Goal: Complete application form

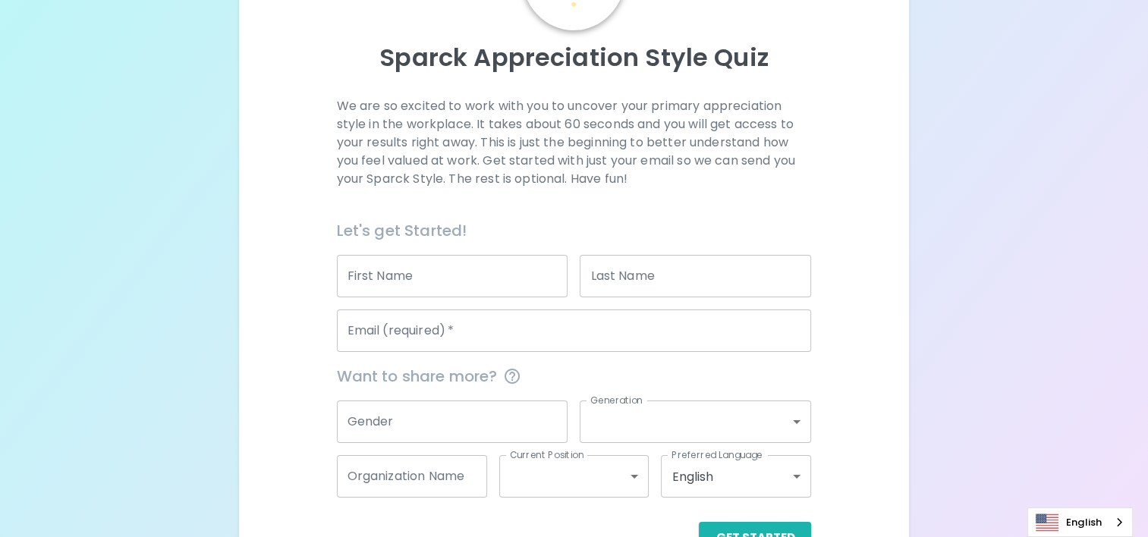
scroll to position [152, 0]
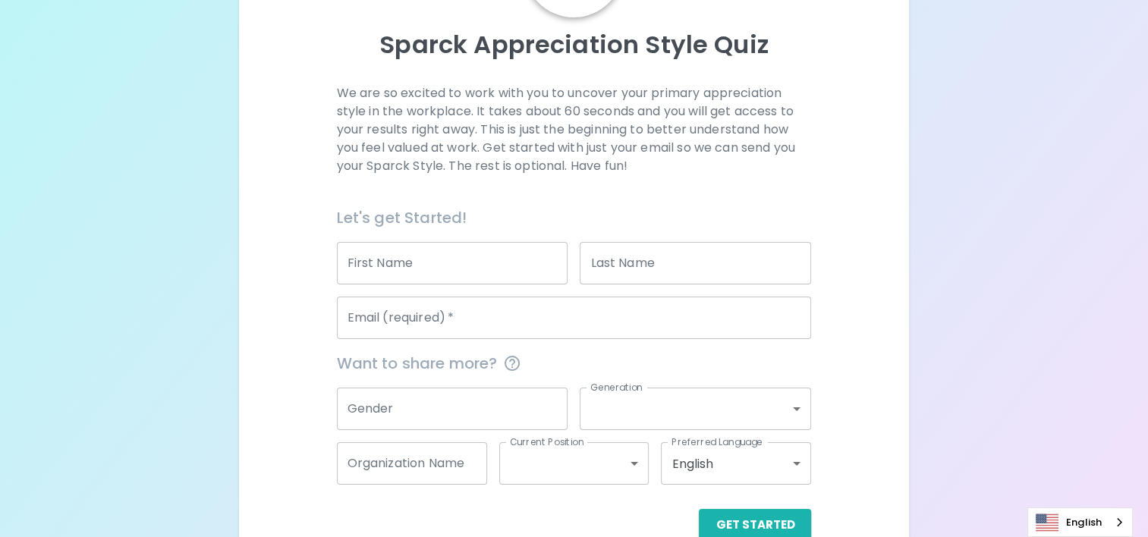
drag, startPoint x: 491, startPoint y: 267, endPoint x: 501, endPoint y: 254, distance: 16.2
click at [491, 267] on input "First Name" at bounding box center [452, 263] width 231 height 42
type input "[PERSON_NAME]"
type input "Hall"
type input "[PERSON_NAME][EMAIL_ADDRESS][PERSON_NAME][DOMAIN_NAME]"
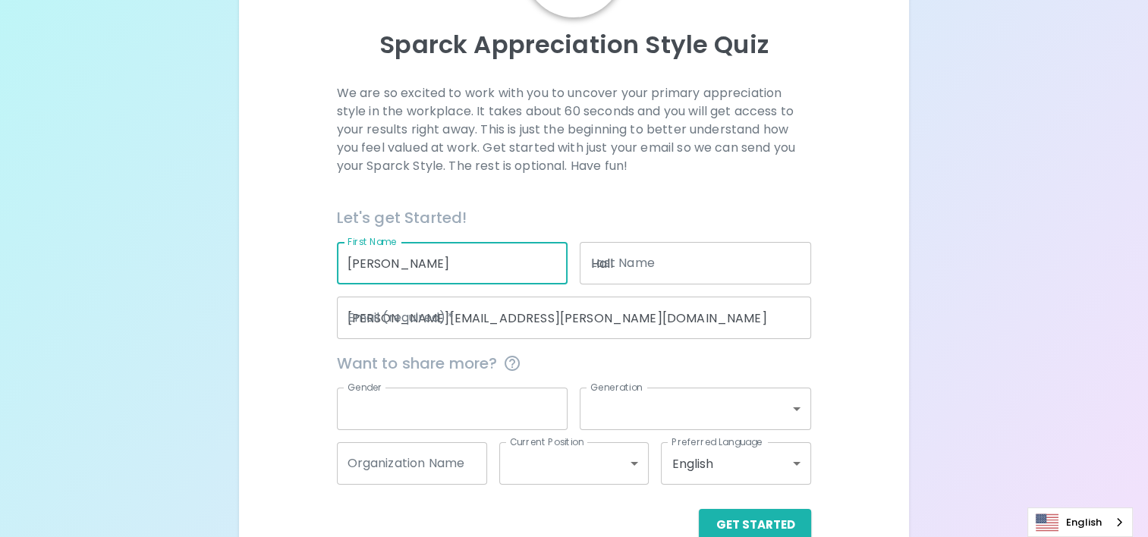
type input "[DEMOGRAPHIC_DATA]"
type input "generation_x"
type input "[GEOGRAPHIC_DATA]"
type input "mid_level"
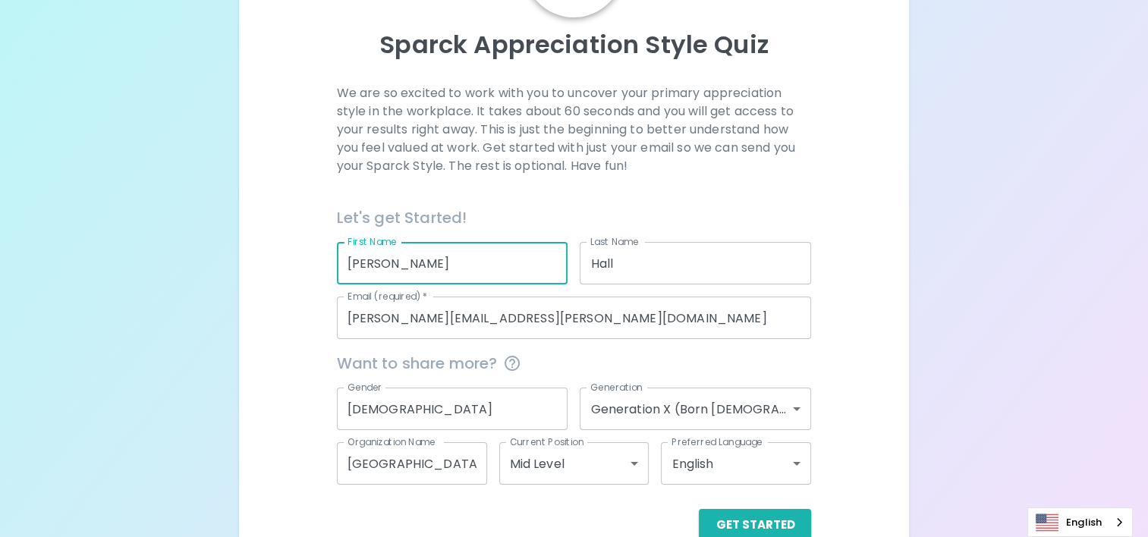
scroll to position [185, 0]
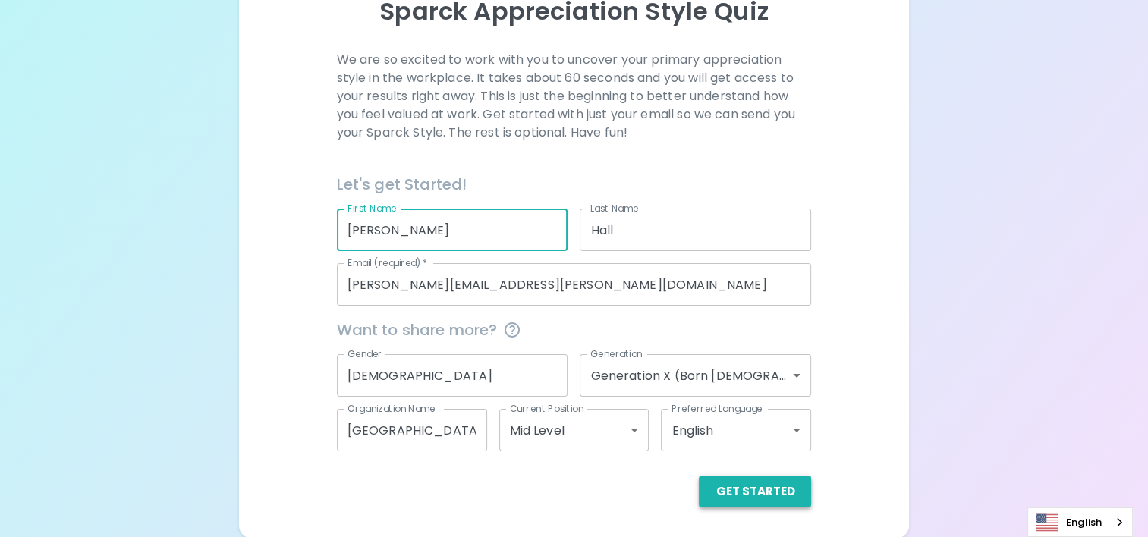
click at [777, 495] on button "Get Started" at bounding box center [755, 492] width 112 height 32
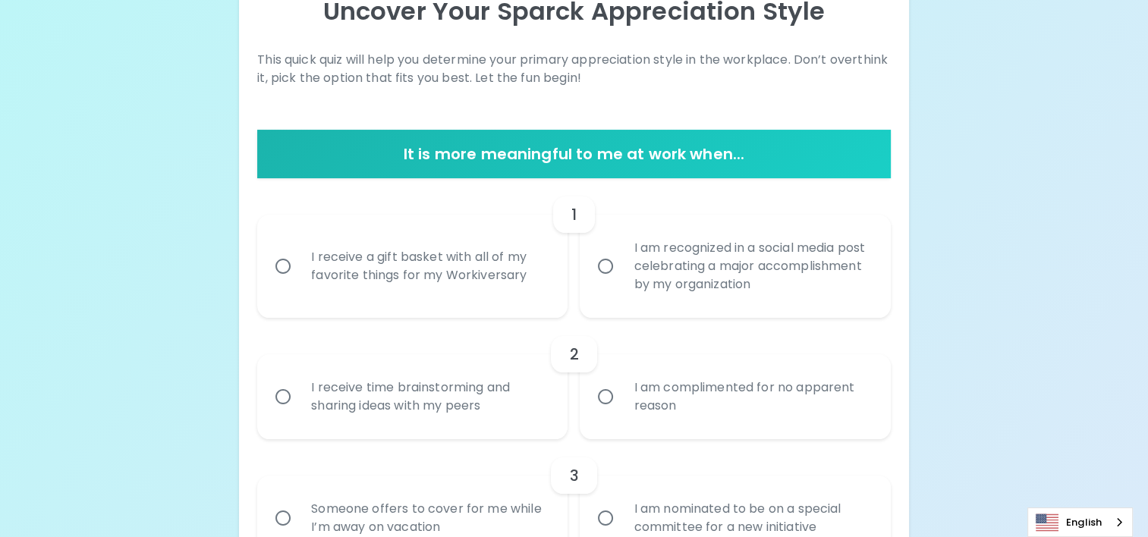
click at [379, 267] on div "I receive a gift basket with all of my favorite things for my Workiversary" at bounding box center [429, 266] width 260 height 73
click at [299, 267] on input "I receive a gift basket with all of my favorite things for my Workiversary" at bounding box center [283, 266] width 32 height 32
radio input "true"
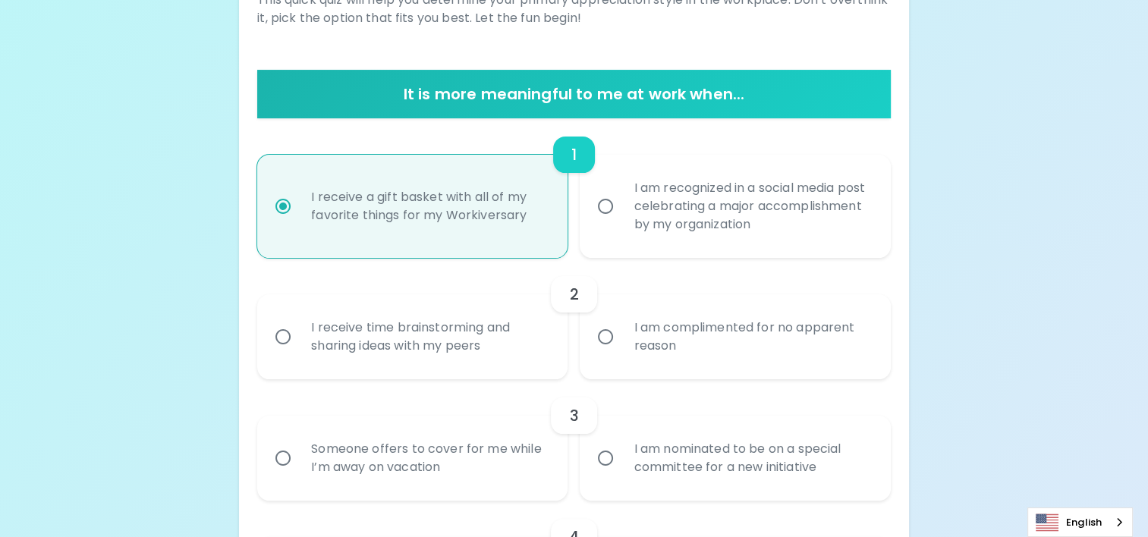
scroll to position [307, 0]
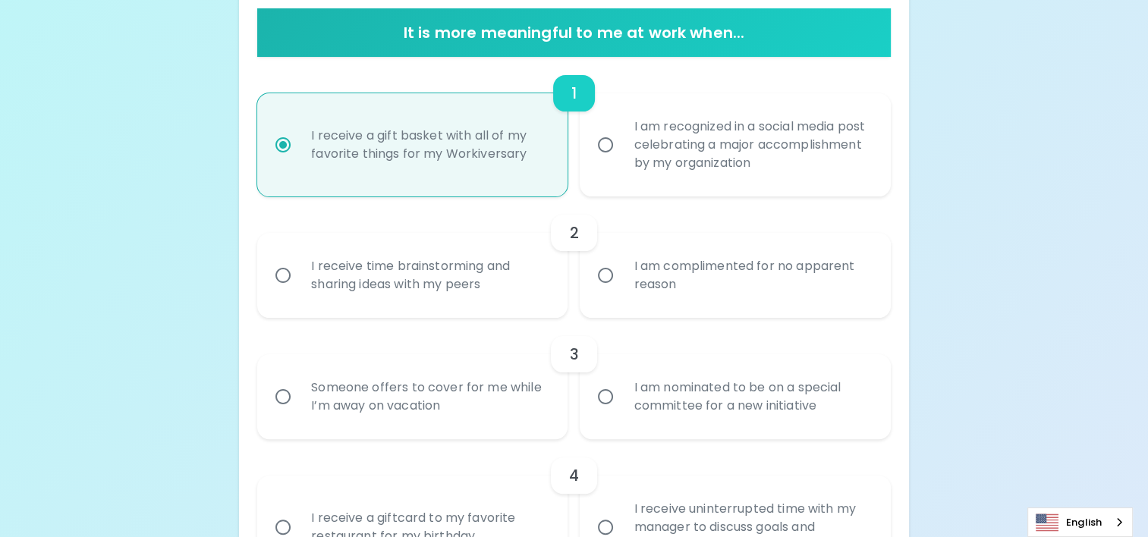
click at [615, 283] on input "I am complimented for no apparent reason" at bounding box center [606, 276] width 32 height 32
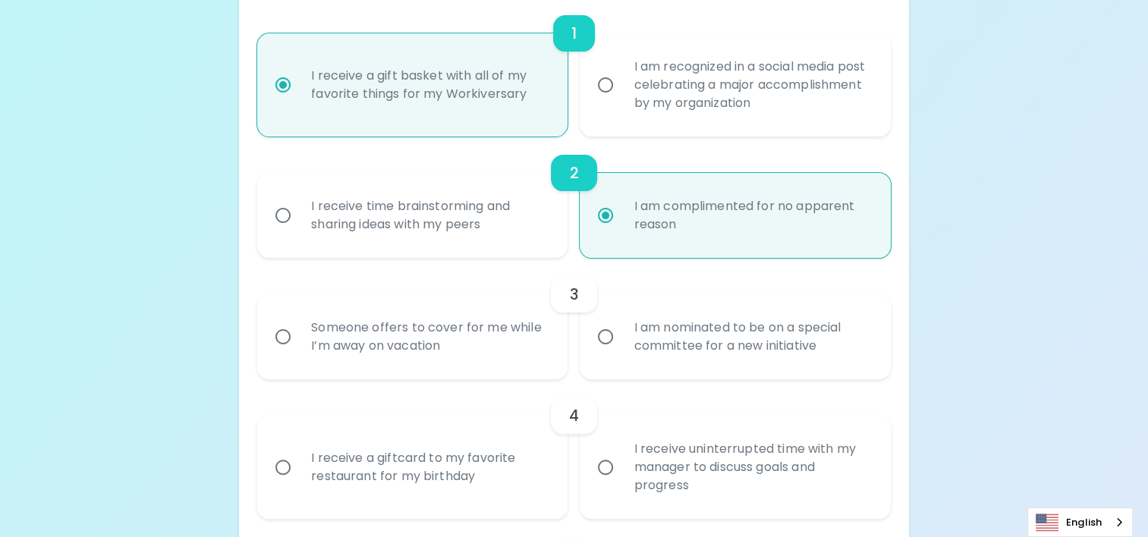
scroll to position [428, 0]
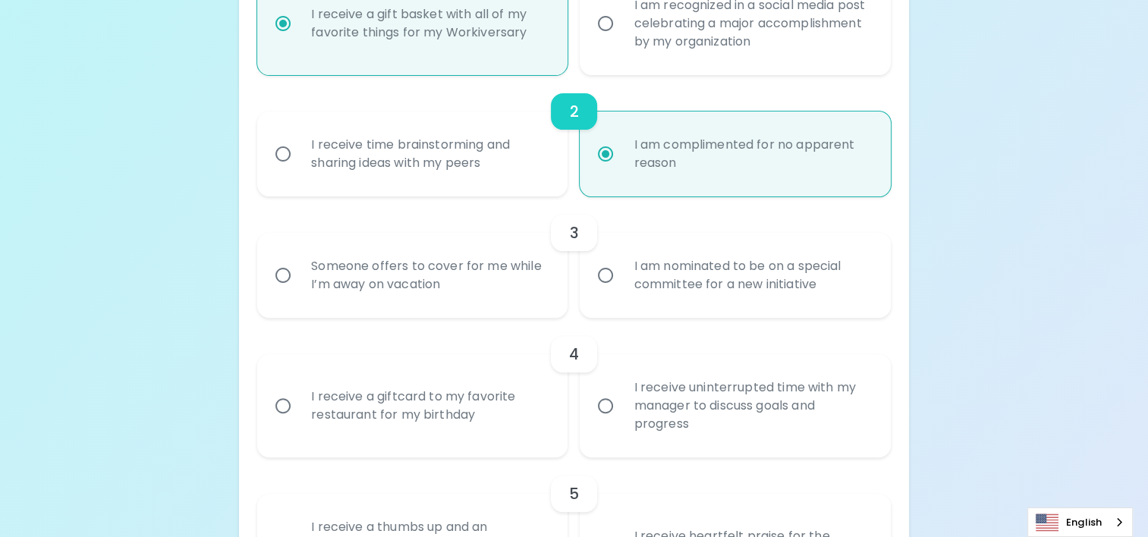
radio input "true"
click at [461, 273] on div "Someone offers to cover for me while I’m away on vacation" at bounding box center [429, 275] width 260 height 73
click at [299, 273] on input "Someone offers to cover for me while I’m away on vacation" at bounding box center [283, 276] width 32 height 32
radio input "false"
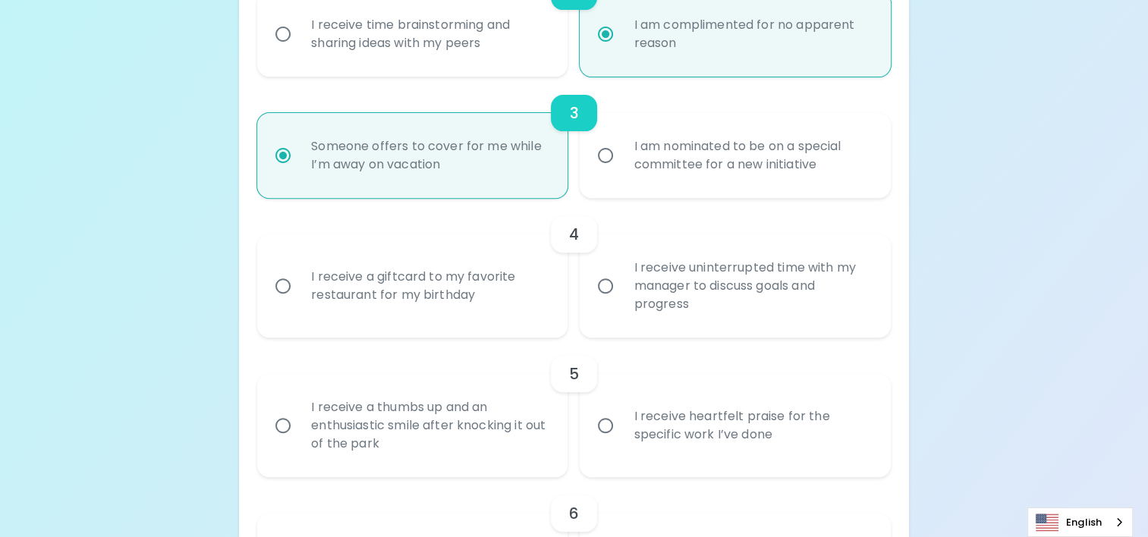
scroll to position [549, 0]
radio input "true"
click at [465, 270] on div "I receive a giftcard to my favorite restaurant for my birthday" at bounding box center [429, 284] width 260 height 73
click at [299, 270] on input "I receive a giftcard to my favorite restaurant for my birthday" at bounding box center [283, 285] width 32 height 32
radio input "false"
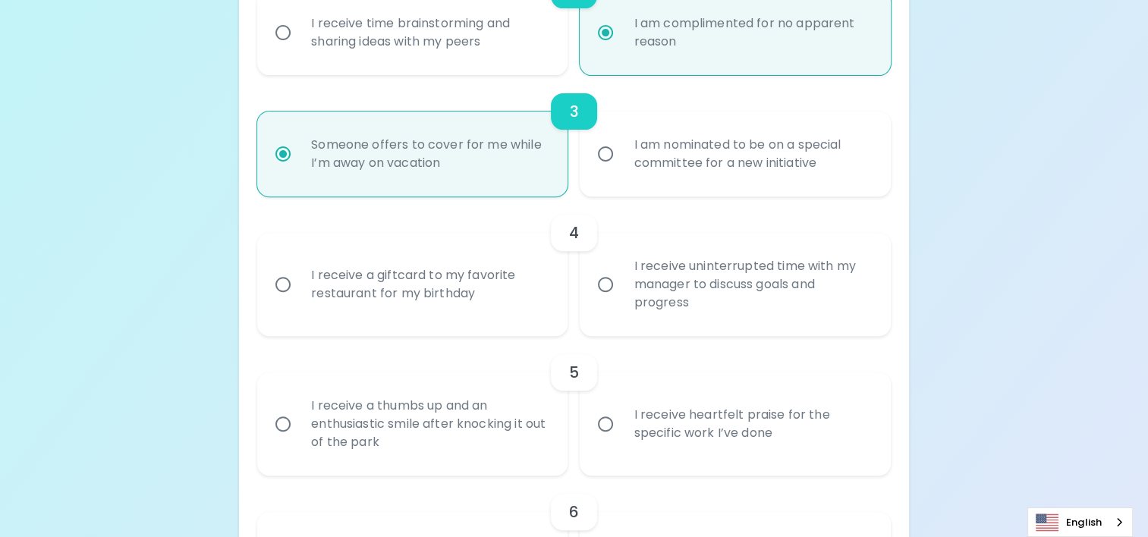
radio input "false"
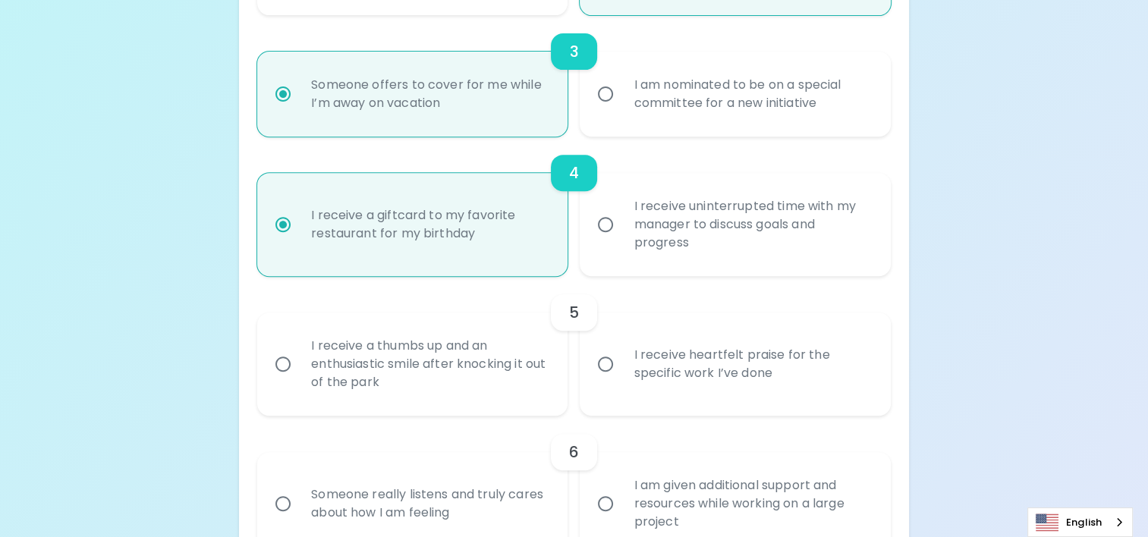
scroll to position [671, 0]
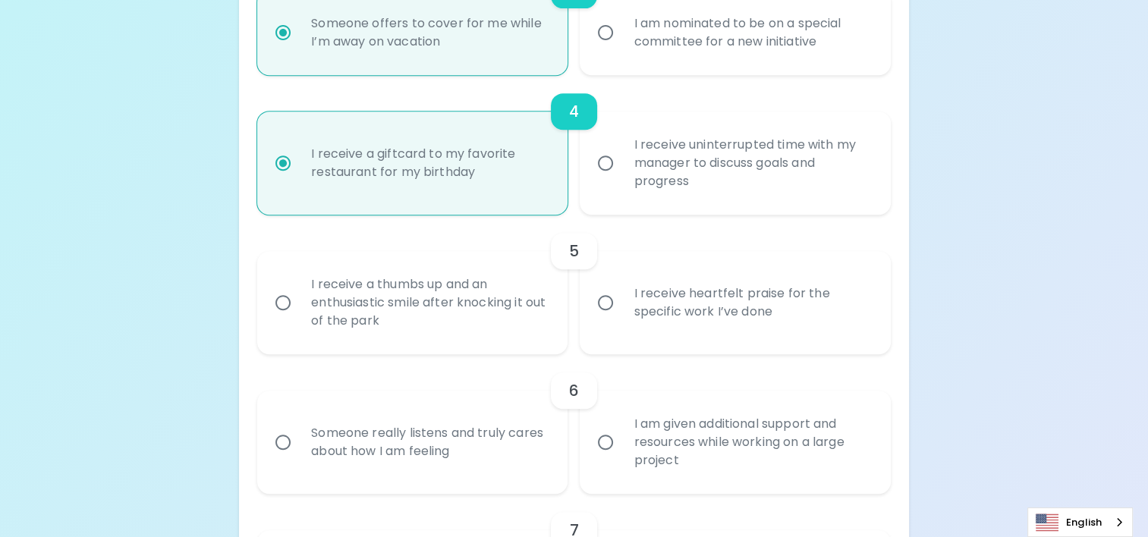
radio input "true"
click at [475, 297] on div "I receive a thumbs up and an enthusiastic smile after knocking it out of the pa…" at bounding box center [429, 302] width 260 height 91
click at [299, 297] on input "I receive a thumbs up and an enthusiastic smile after knocking it out of the pa…" at bounding box center [283, 303] width 32 height 32
radio input "false"
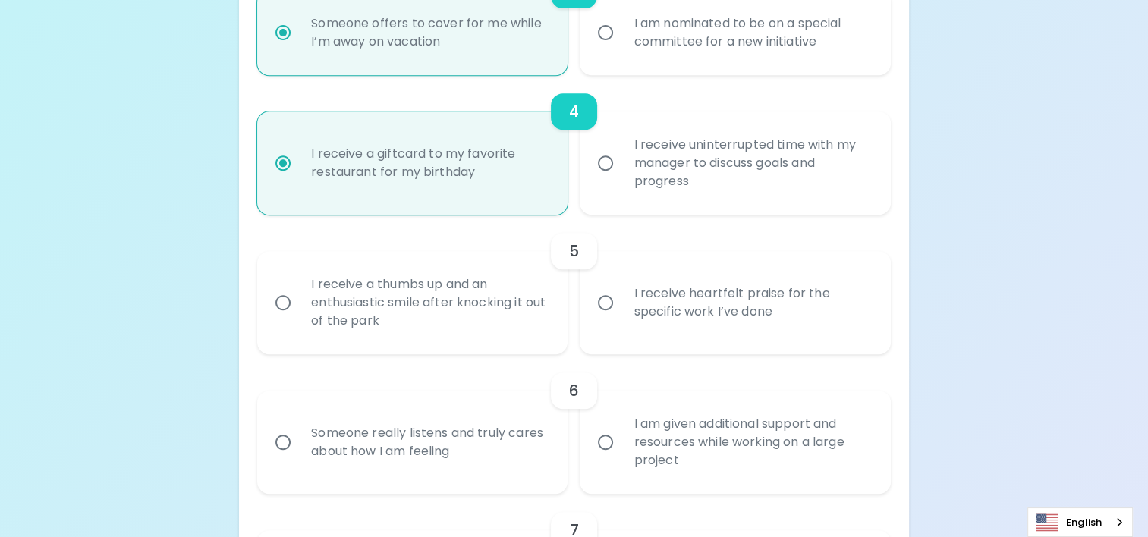
radio input "false"
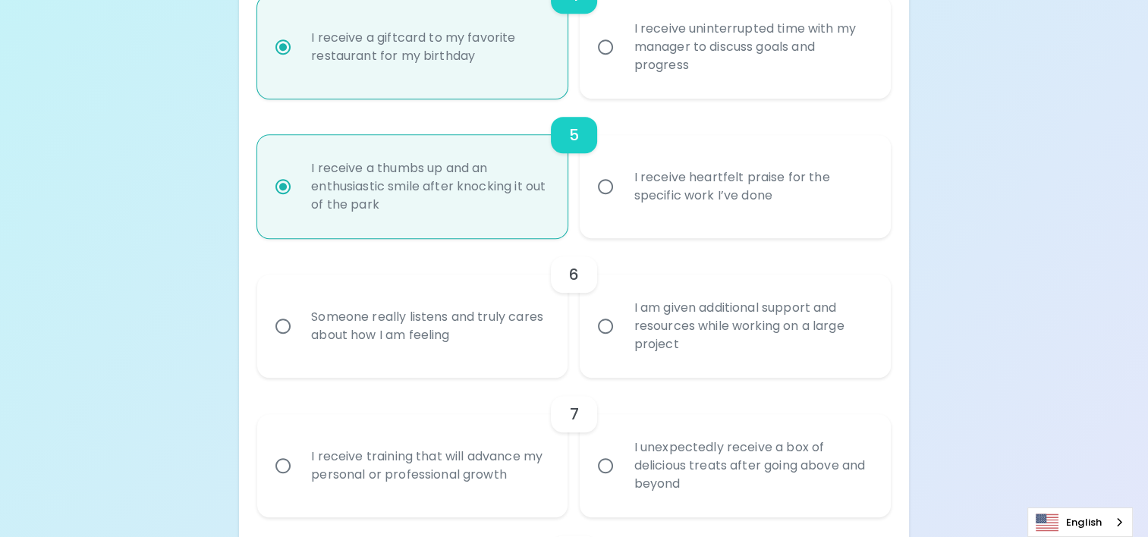
scroll to position [792, 0]
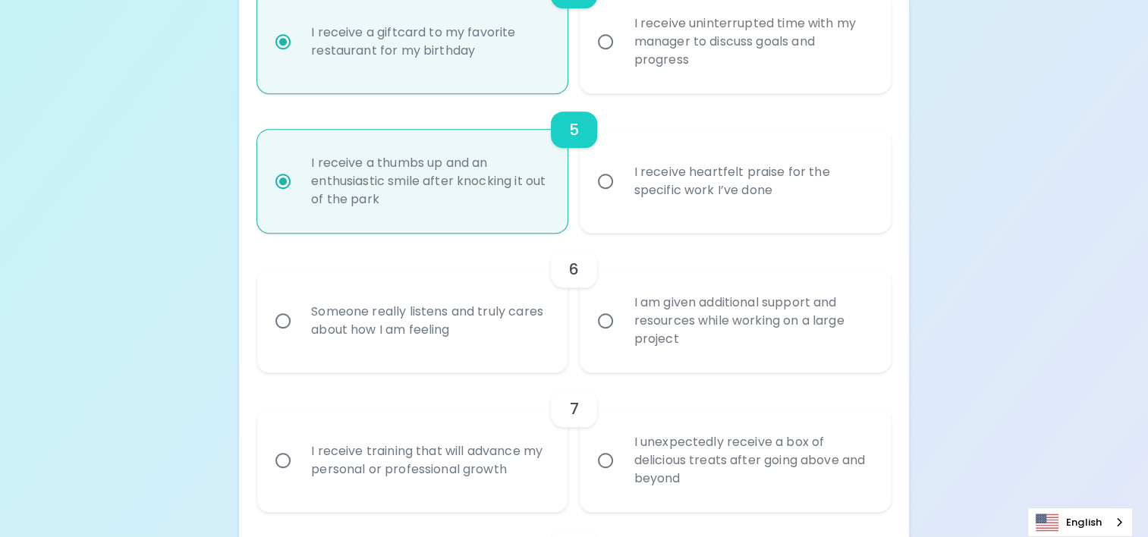
radio input "true"
click at [471, 307] on div "Someone really listens and truly cares about how I am feeling" at bounding box center [429, 321] width 260 height 73
click at [299, 307] on input "Someone really listens and truly cares about how I am feeling" at bounding box center [283, 321] width 32 height 32
radio input "false"
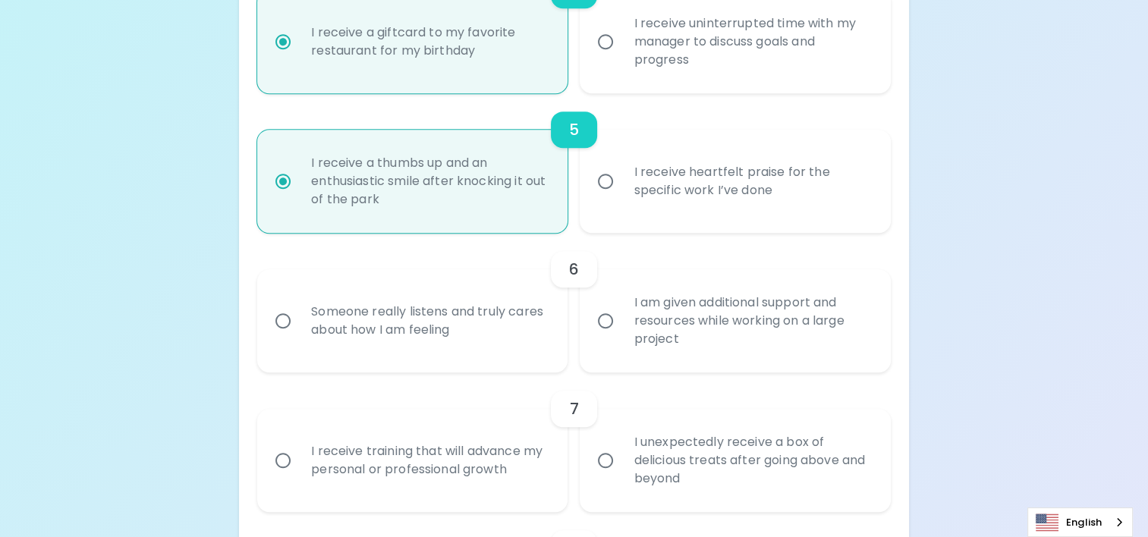
radio input "false"
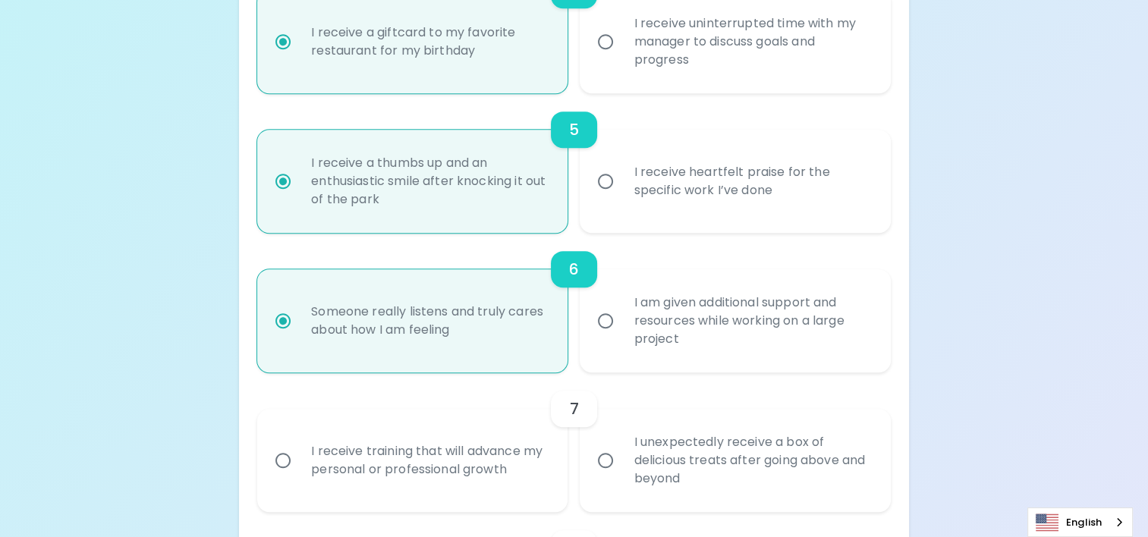
scroll to position [914, 0]
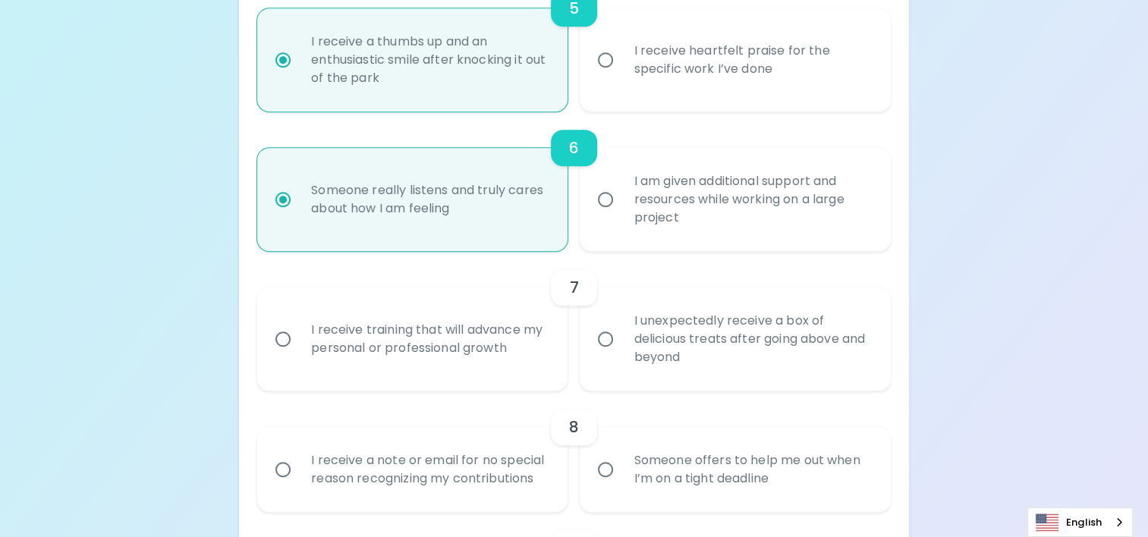
radio input "true"
click at [484, 342] on div "I receive training that will advance my personal or professional growth" at bounding box center [429, 339] width 260 height 73
click at [299, 342] on input "I receive training that will advance my personal or professional growth" at bounding box center [283, 339] width 32 height 32
radio input "false"
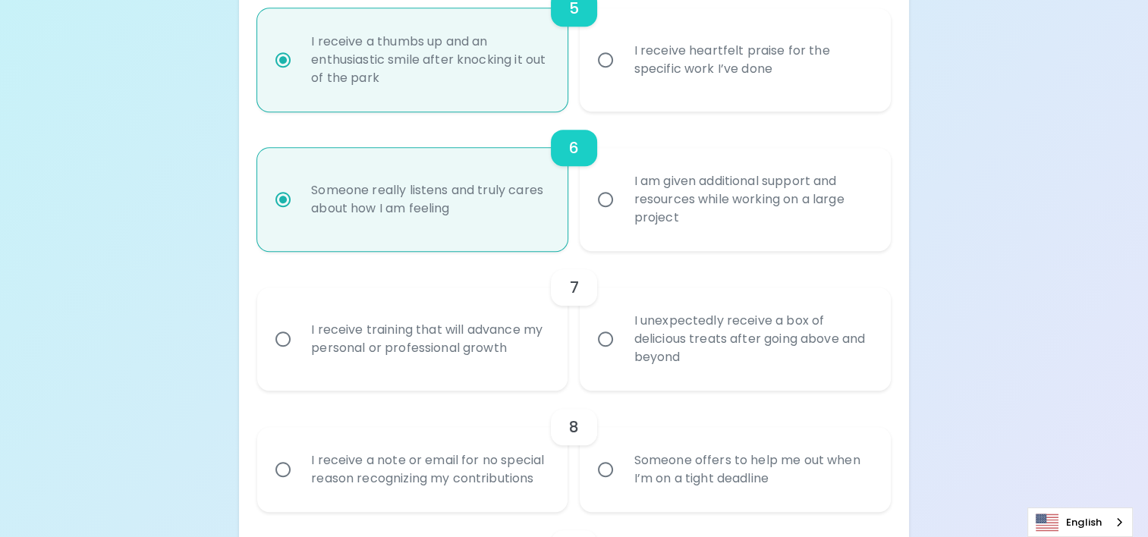
radio input "false"
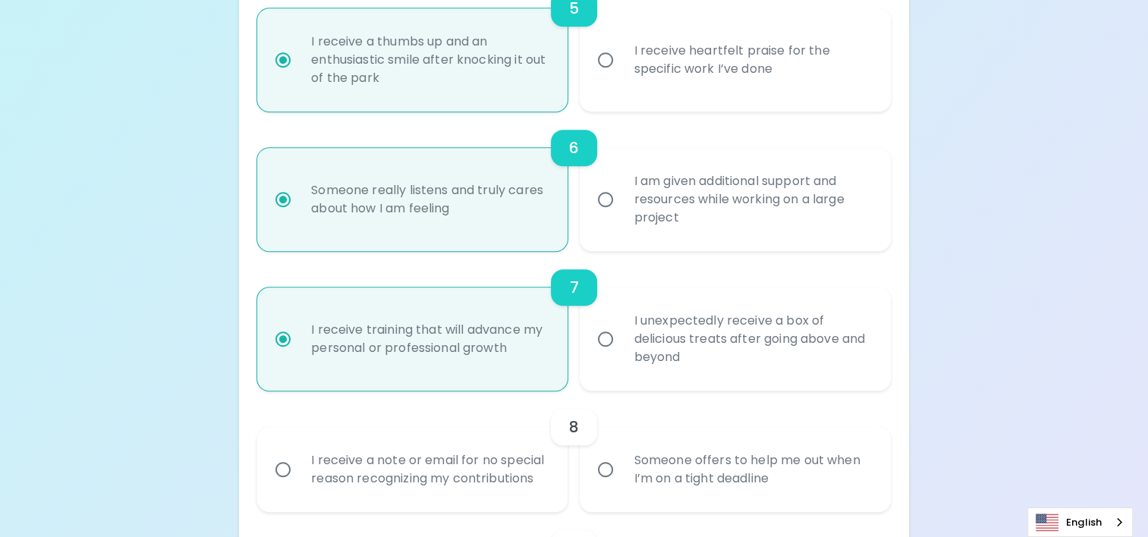
scroll to position [1035, 0]
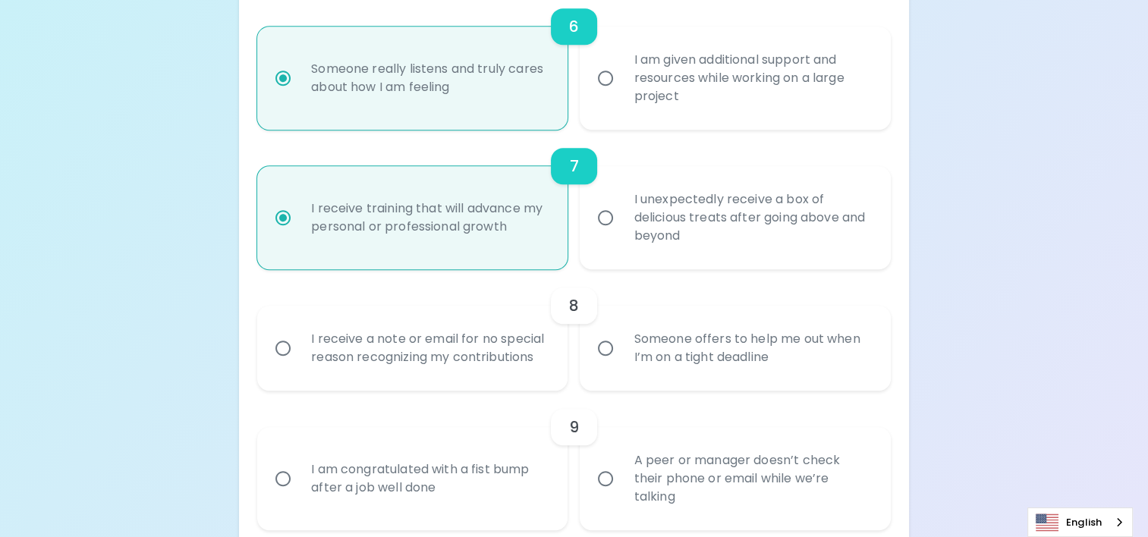
radio input "true"
click at [528, 333] on div "I receive a note or email for no special reason recognizing my contributions" at bounding box center [429, 348] width 260 height 73
click at [299, 333] on input "I receive a note or email for no special reason recognizing my contributions" at bounding box center [283, 348] width 32 height 32
radio input "false"
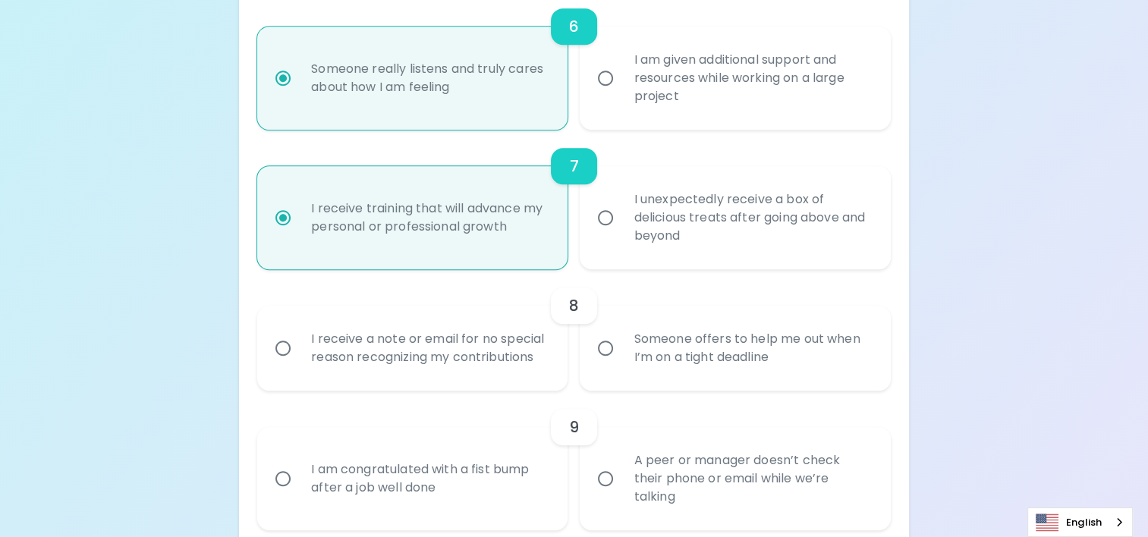
radio input "false"
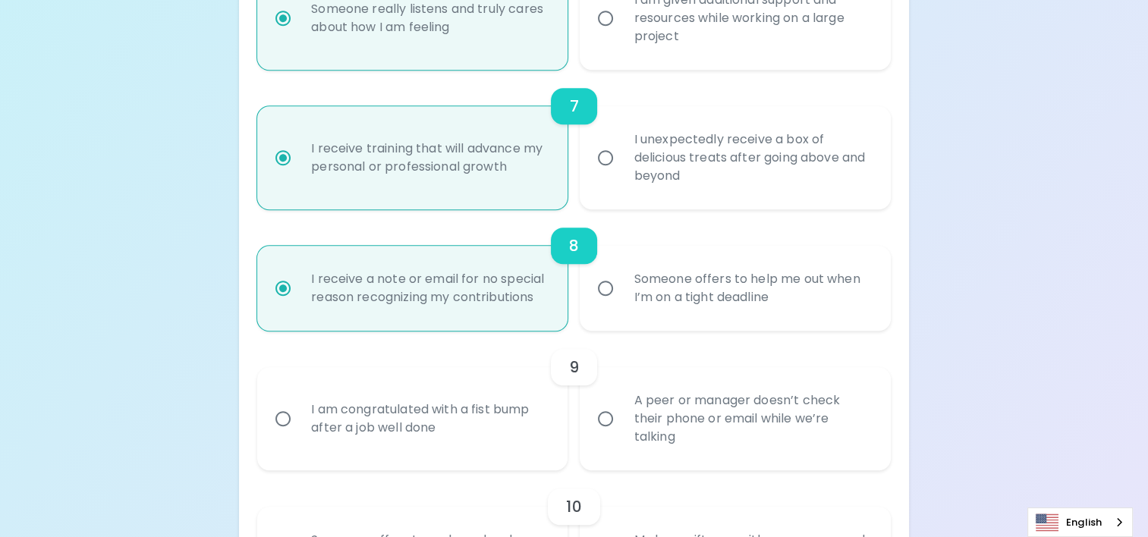
scroll to position [1157, 0]
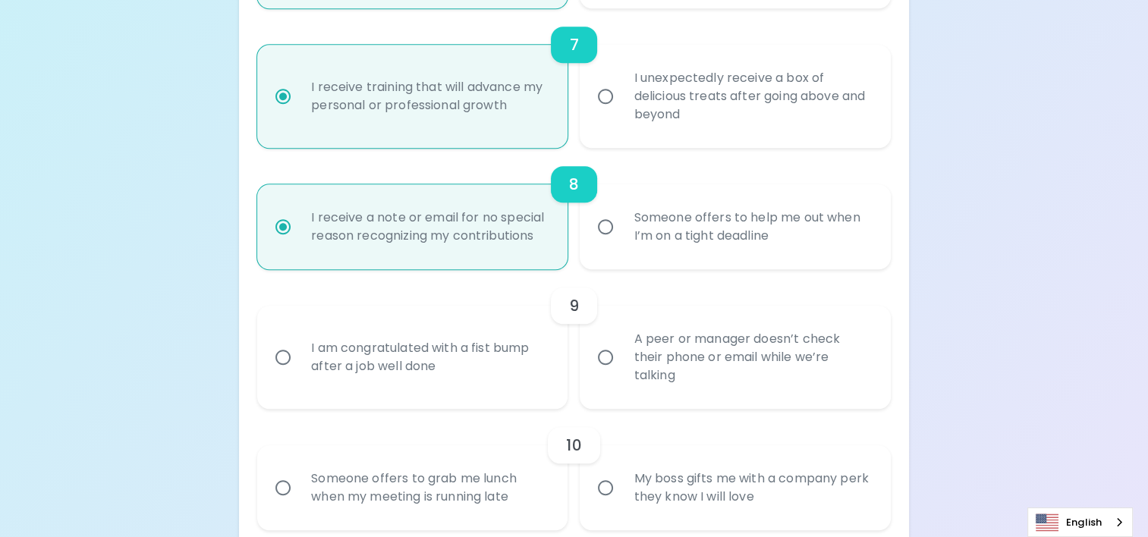
radio input "true"
click at [723, 244] on div "Someone offers to help me out when I’m on a tight deadline" at bounding box center [752, 226] width 260 height 73
click at [622, 243] on input "Someone offers to help me out when I’m on a tight deadline" at bounding box center [606, 227] width 32 height 32
radio input "false"
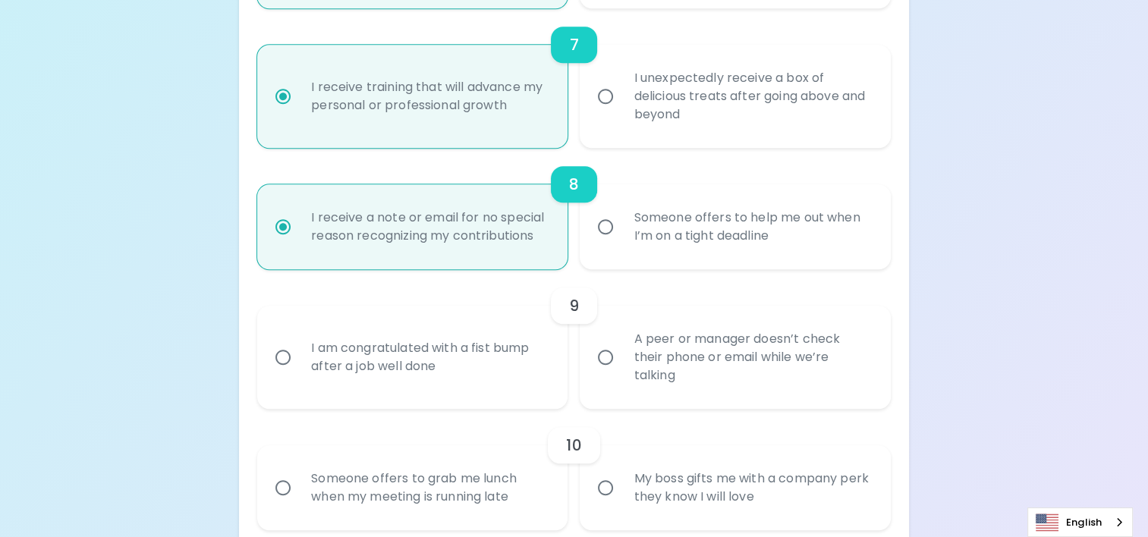
radio input "false"
radio input "true"
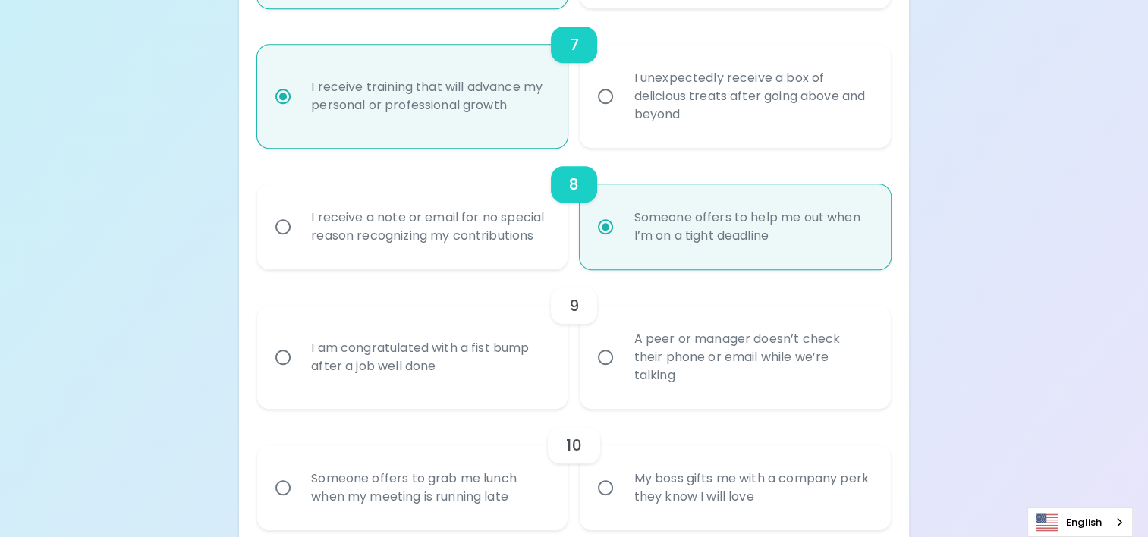
radio input "true"
click at [495, 368] on div "I am congratulated with a fist bump after a job well done" at bounding box center [429, 357] width 260 height 73
click at [299, 368] on input "I am congratulated with a fist bump after a job well done" at bounding box center [283, 358] width 32 height 32
radio input "false"
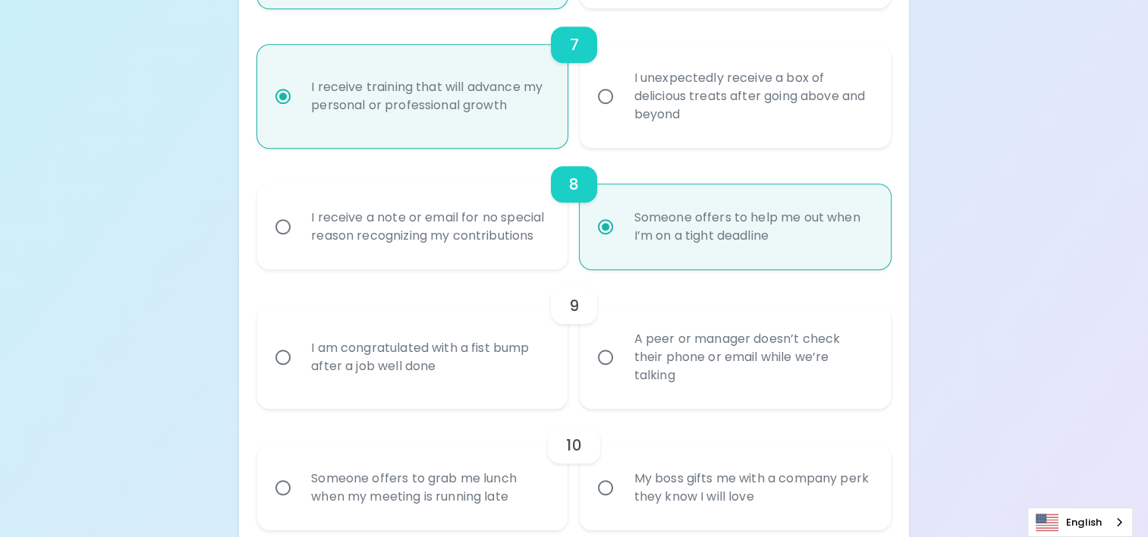
radio input "false"
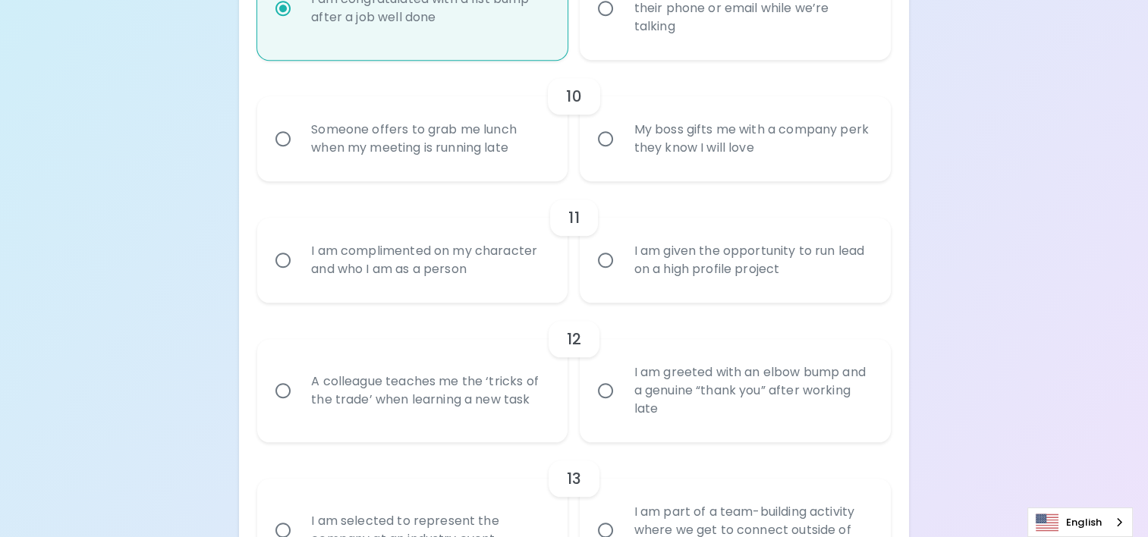
scroll to position [1506, 0]
radio input "true"
click at [467, 155] on div "Someone offers to grab me lunch when my meeting is running late" at bounding box center [429, 138] width 260 height 73
click at [299, 155] on input "Someone offers to grab me lunch when my meeting is running late" at bounding box center [283, 139] width 32 height 32
radio input "false"
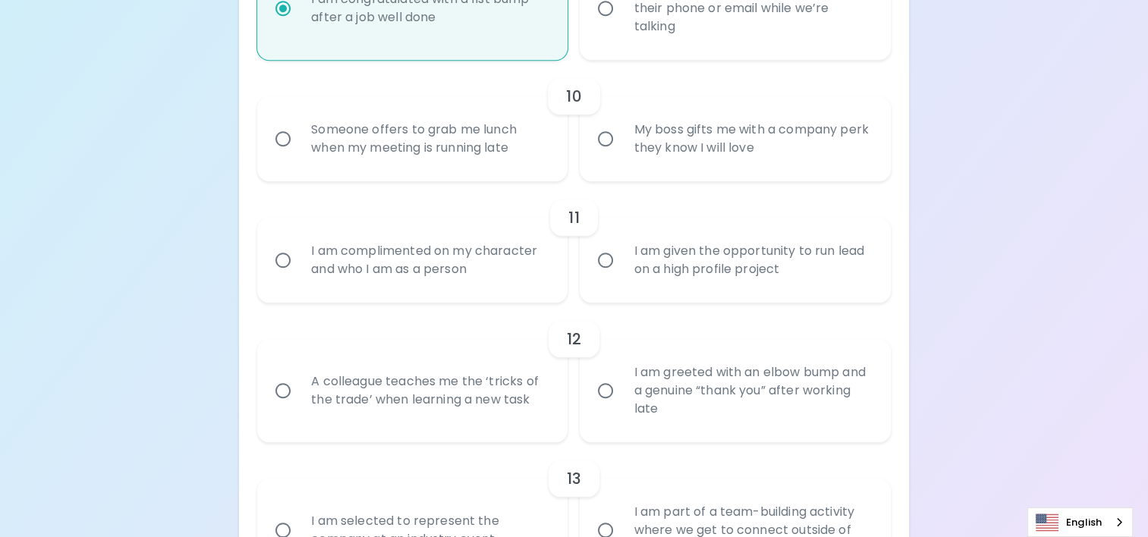
radio input "false"
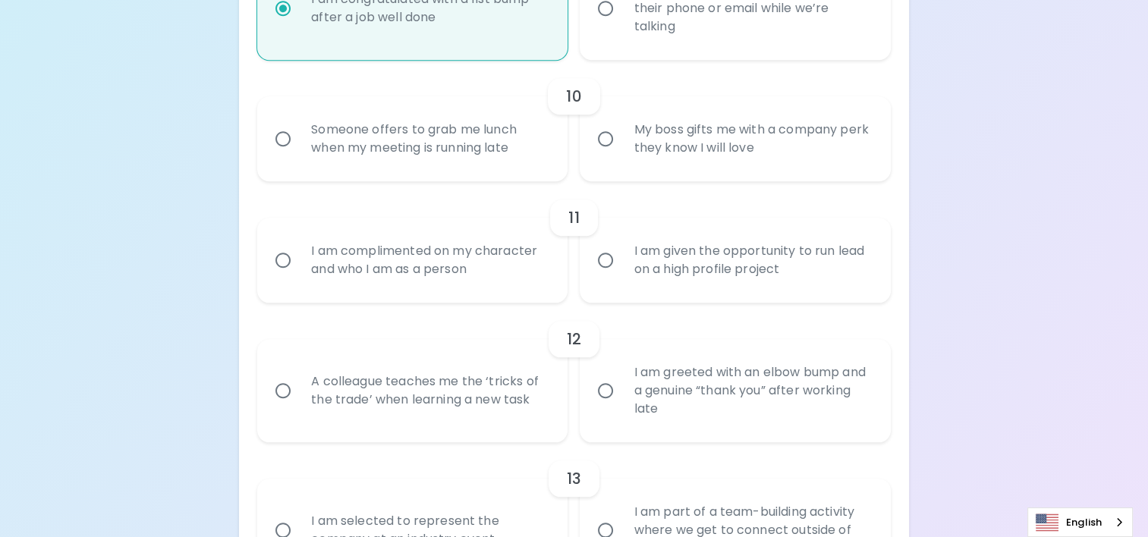
radio input "false"
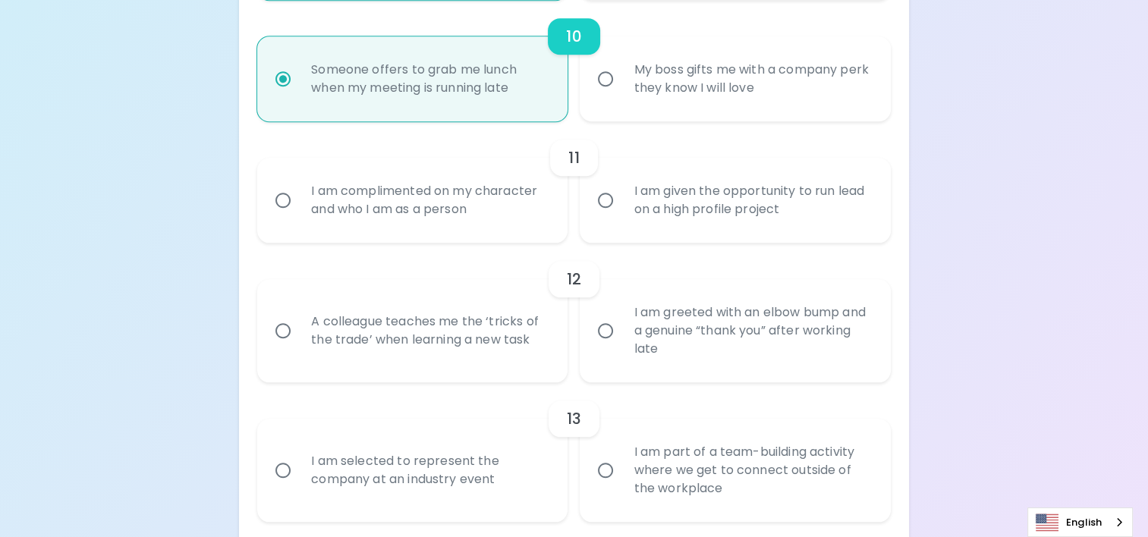
scroll to position [1627, 0]
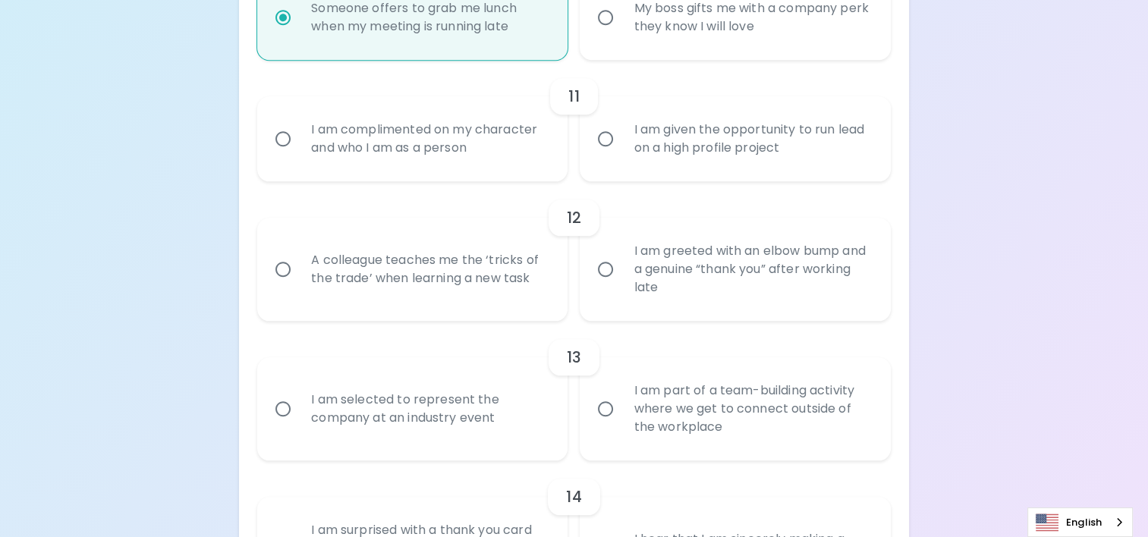
radio input "true"
click at [524, 146] on div "I am complimented on my character and who I am as a person" at bounding box center [429, 138] width 260 height 73
click at [299, 146] on input "I am complimented on my character and who I am as a person" at bounding box center [283, 139] width 32 height 32
radio input "false"
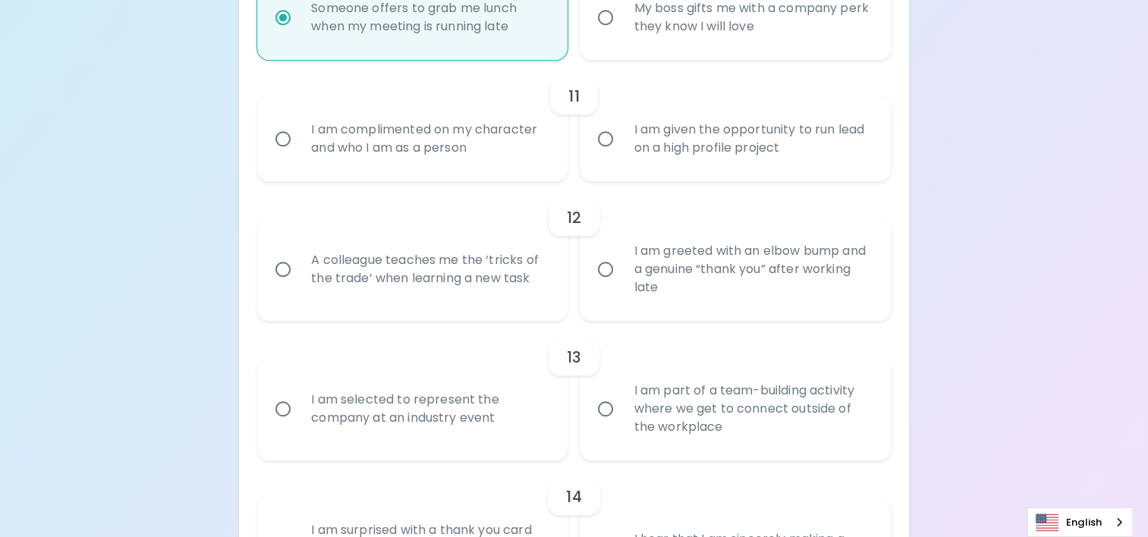
radio input "false"
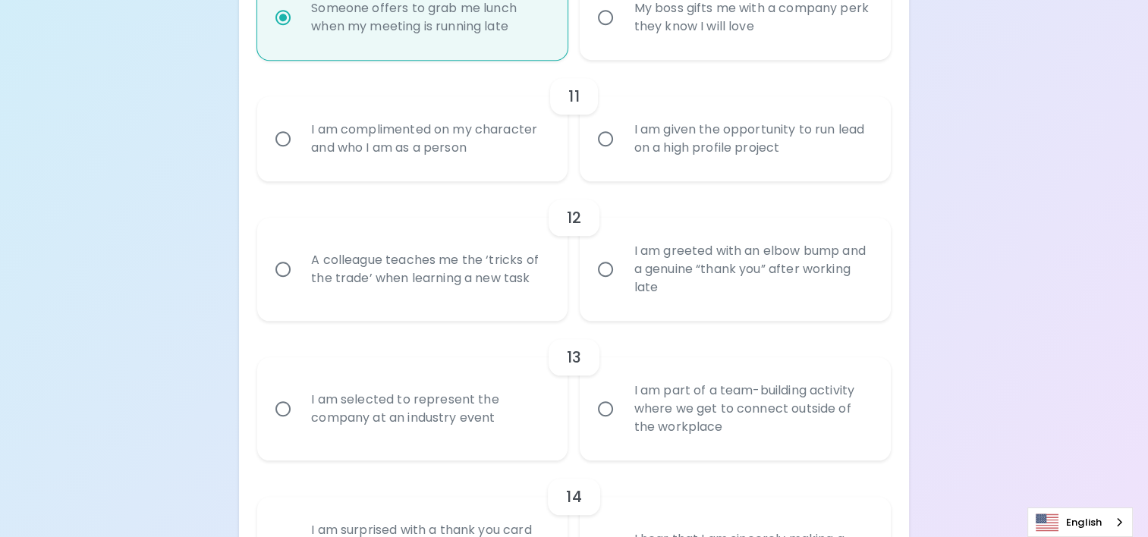
radio input "false"
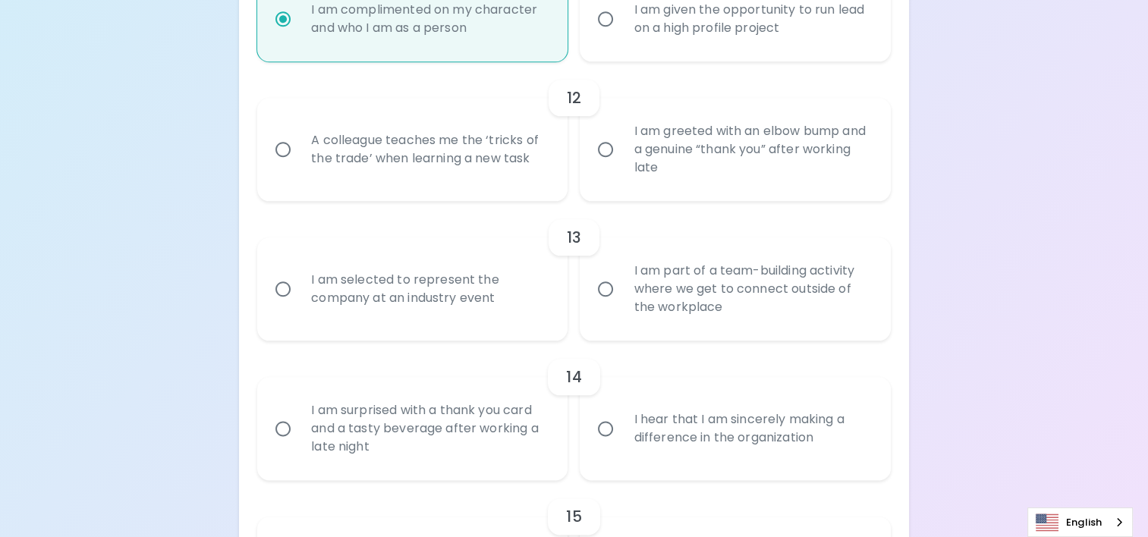
scroll to position [1749, 0]
radio input "true"
click at [541, 165] on div "A colleague teaches me the ‘tricks of the trade’ when learning a new task" at bounding box center [429, 148] width 260 height 73
click at [299, 164] on input "A colleague teaches me the ‘tricks of the trade’ when learning a new task" at bounding box center [283, 148] width 32 height 32
radio input "false"
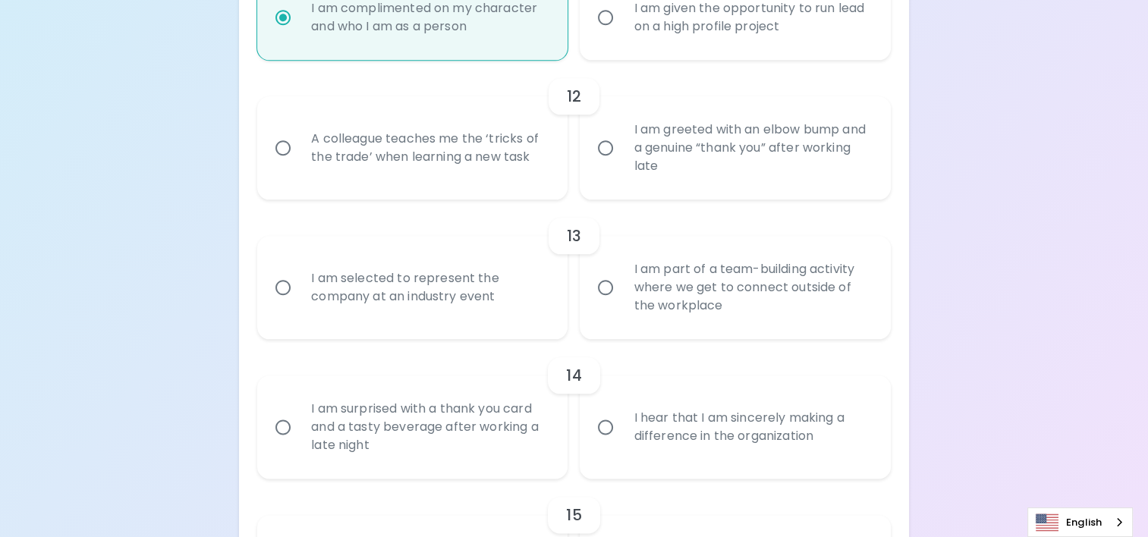
radio input "false"
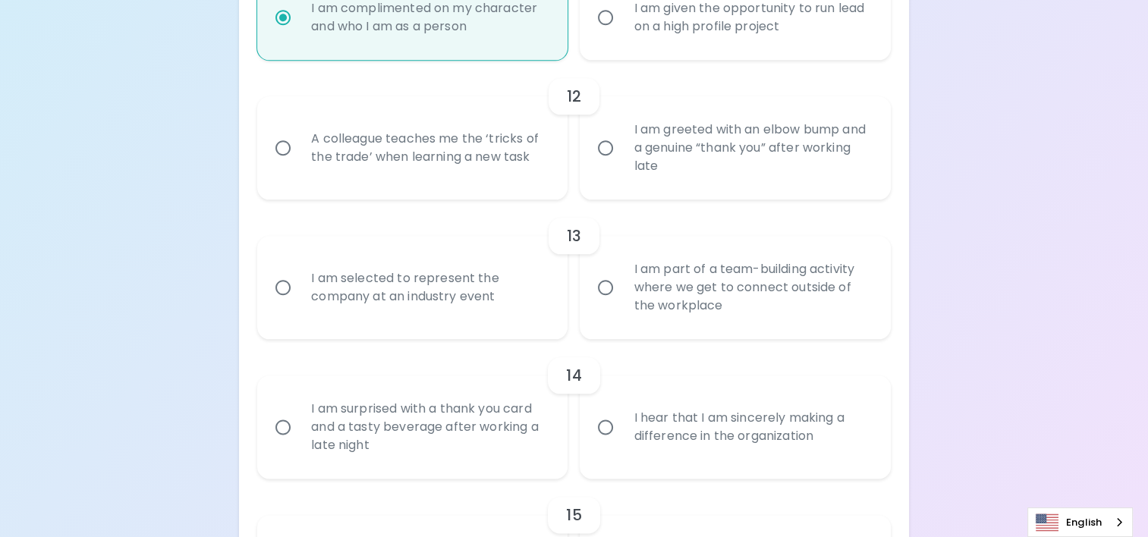
radio input "false"
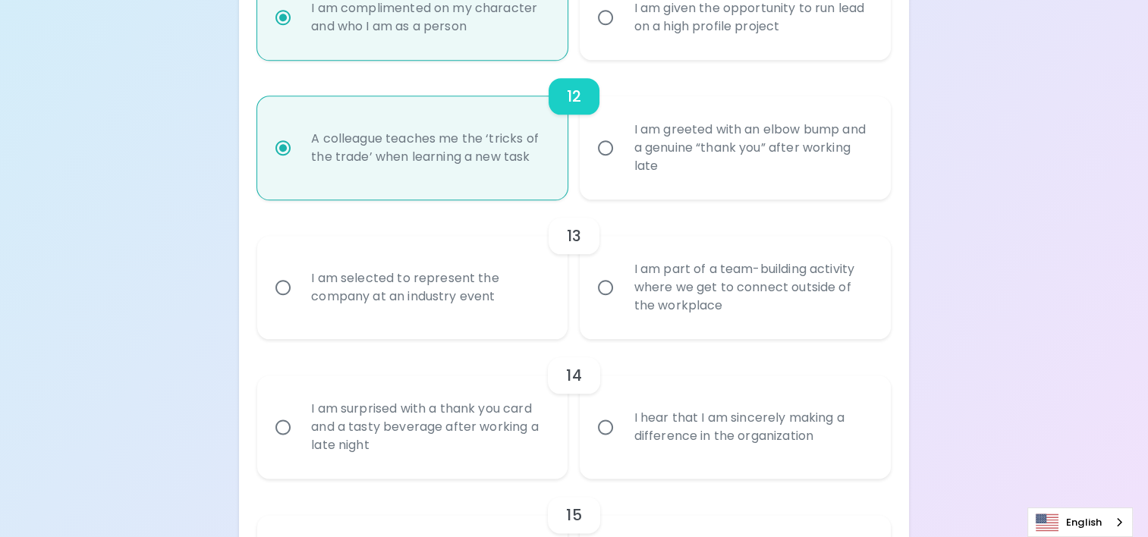
scroll to position [1870, 0]
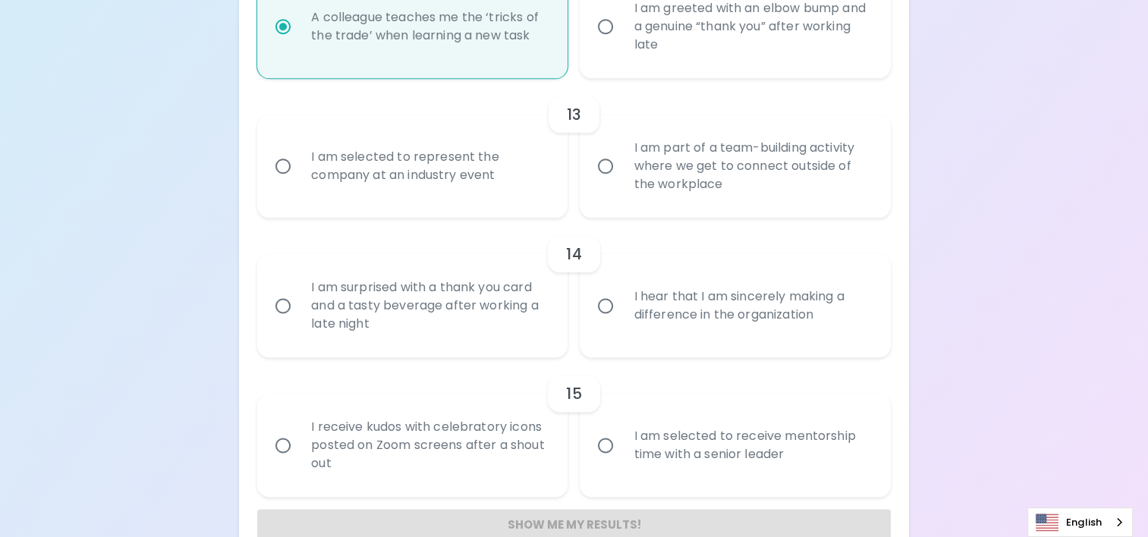
radio input "true"
click at [543, 164] on div "I am selected to represent the company at an industry event" at bounding box center [429, 166] width 260 height 73
click at [299, 164] on input "I am selected to represent the company at an industry event" at bounding box center [283, 166] width 32 height 32
radio input "false"
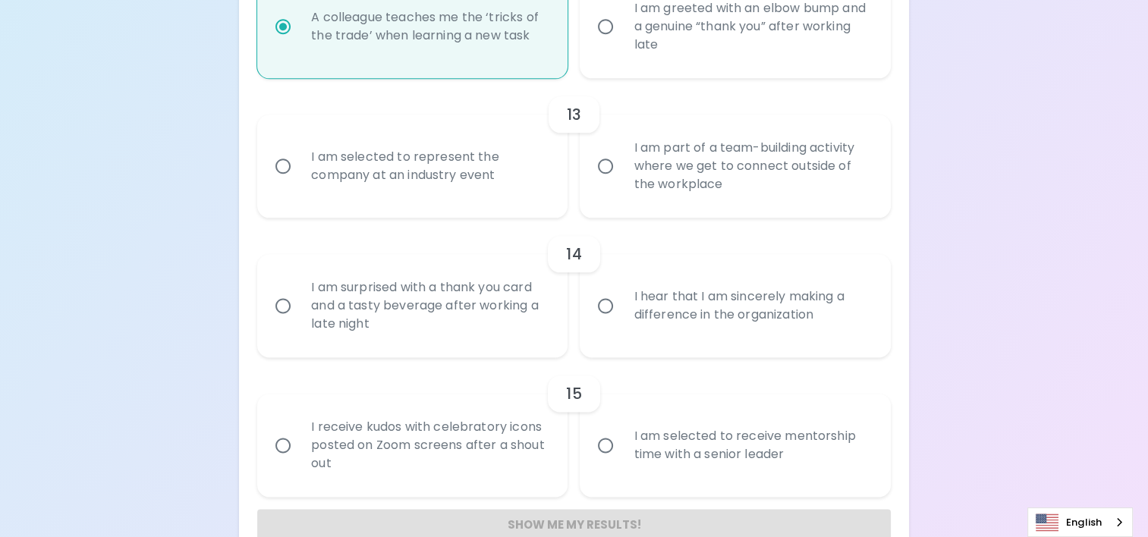
radio input "false"
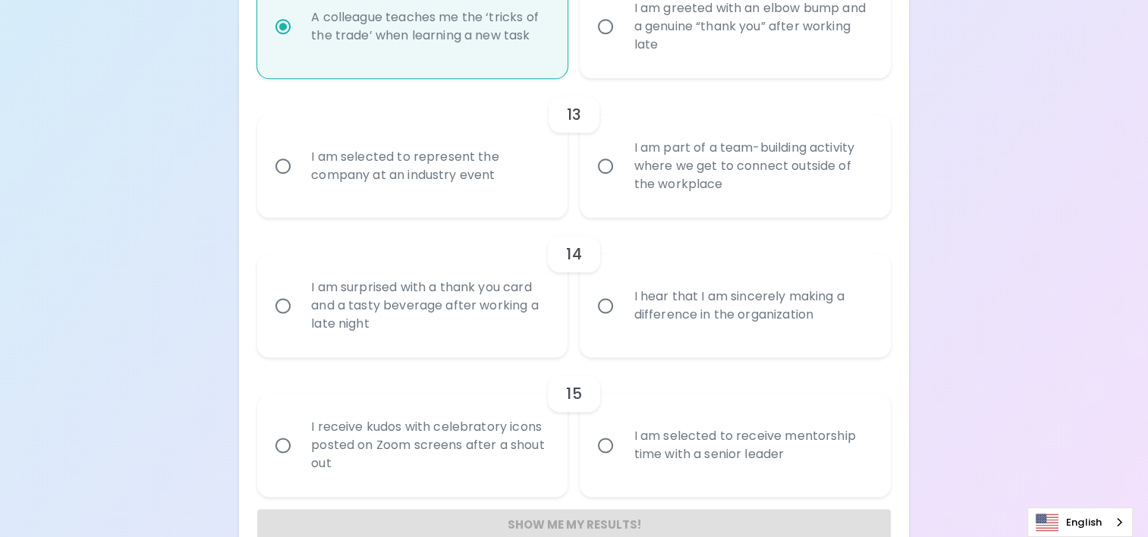
radio input "false"
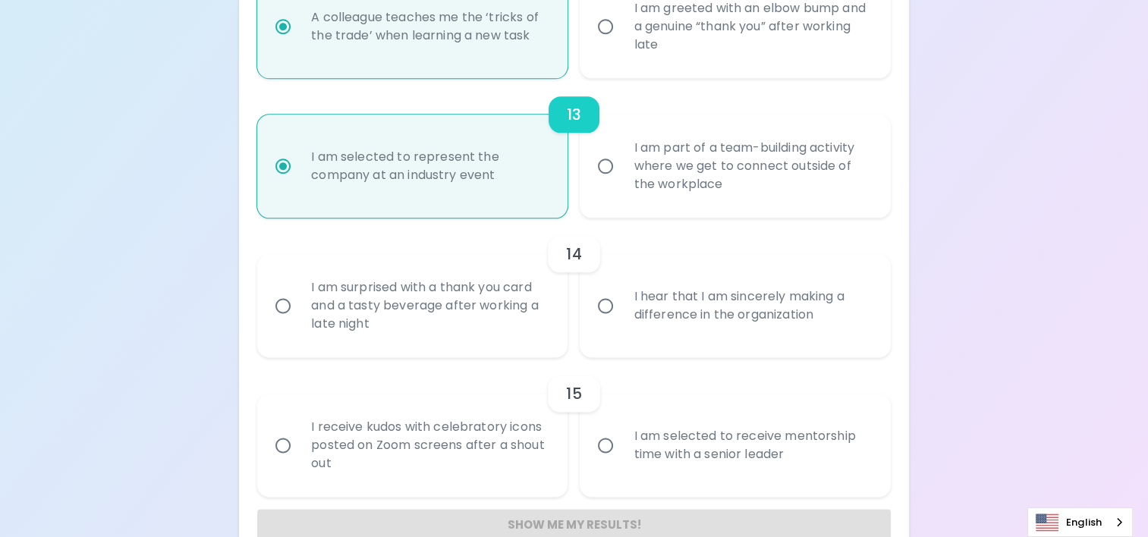
scroll to position [1903, 0]
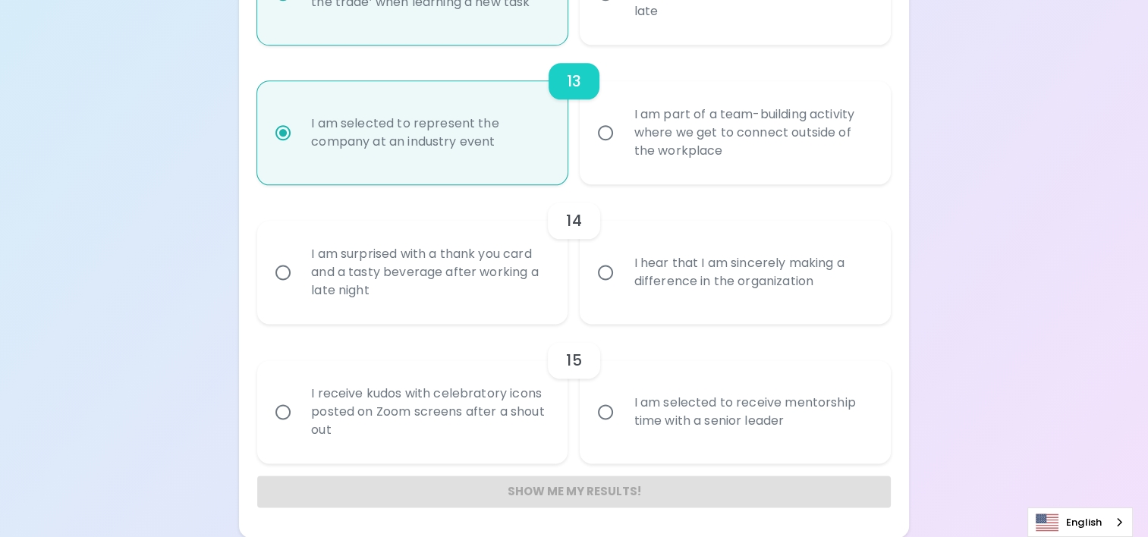
radio input "true"
click at [501, 269] on div "I am surprised with a thank you card and a tasty beverage after working a late …" at bounding box center [429, 272] width 260 height 91
click at [299, 269] on input "I am surprised with a thank you card and a tasty beverage after working a late …" at bounding box center [283, 273] width 32 height 32
radio input "false"
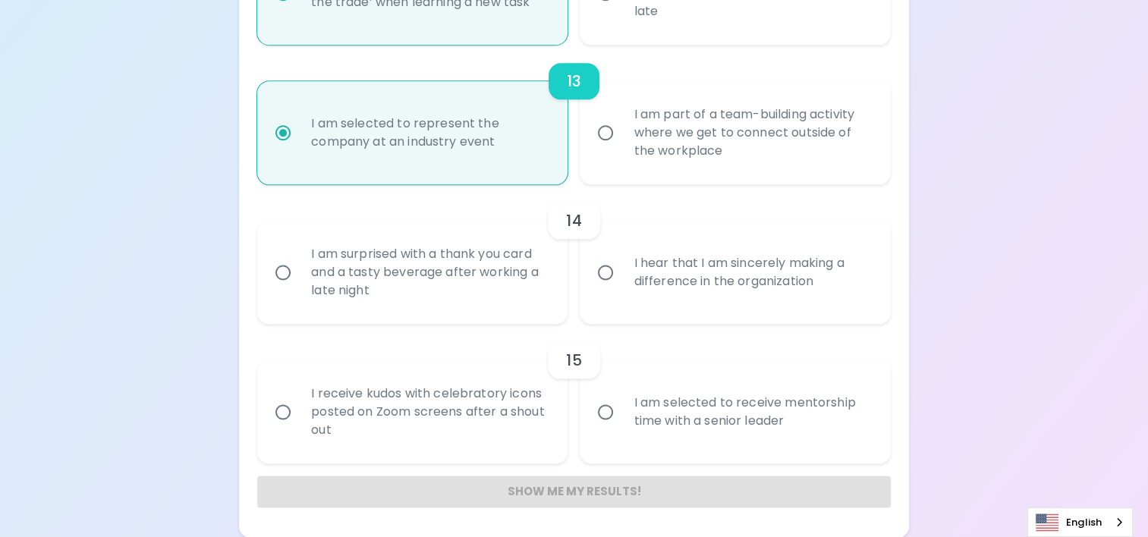
radio input "false"
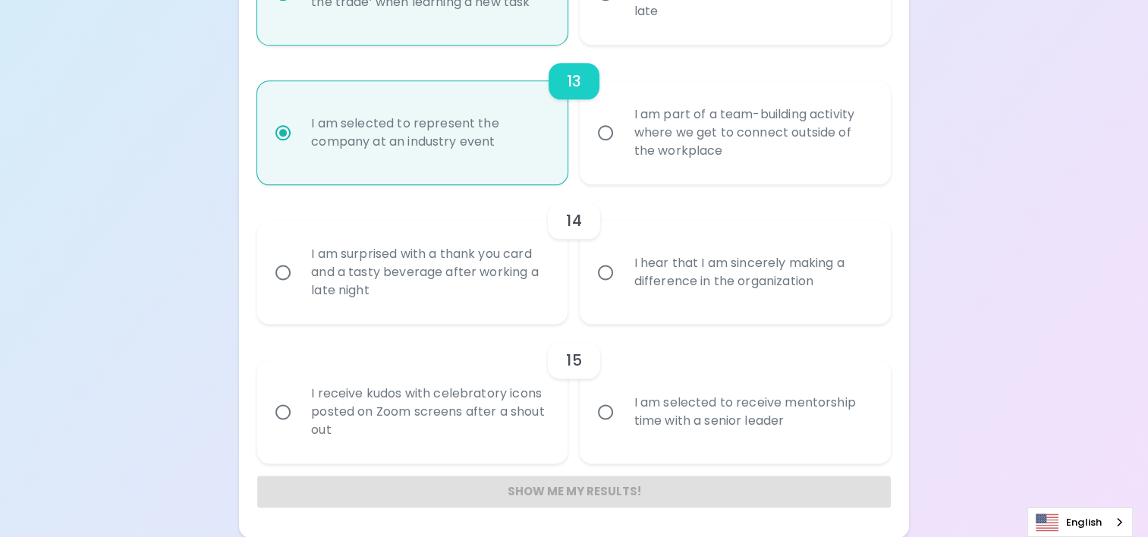
radio input "false"
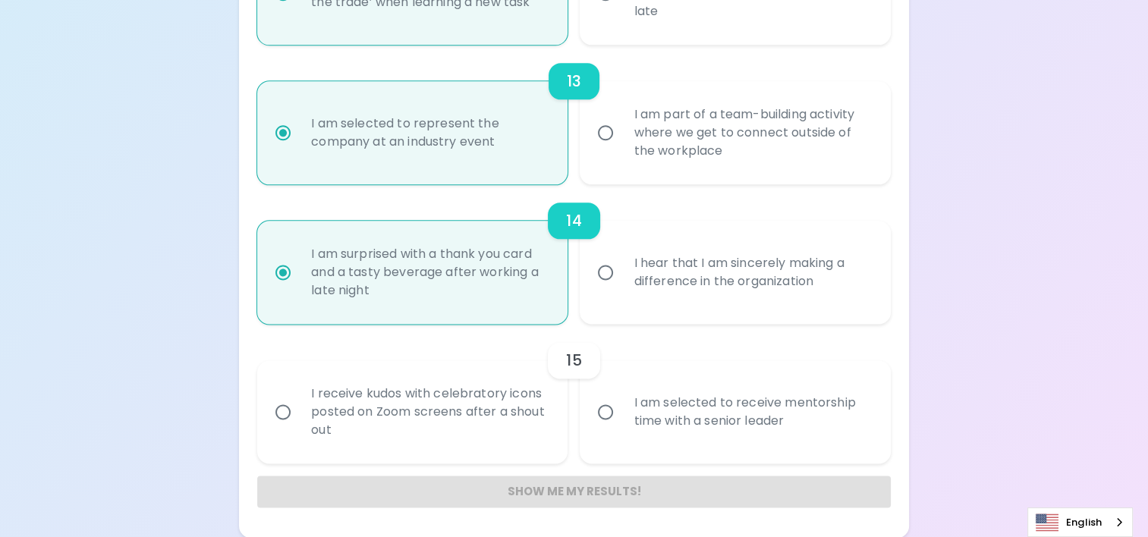
radio input "true"
click at [431, 393] on div "I receive kudos with celebratory icons posted on Zoom screens after a shout out" at bounding box center [429, 412] width 260 height 91
click at [299, 396] on input "I receive kudos with celebratory icons posted on Zoom screens after a shout out" at bounding box center [283, 412] width 32 height 32
radio input "false"
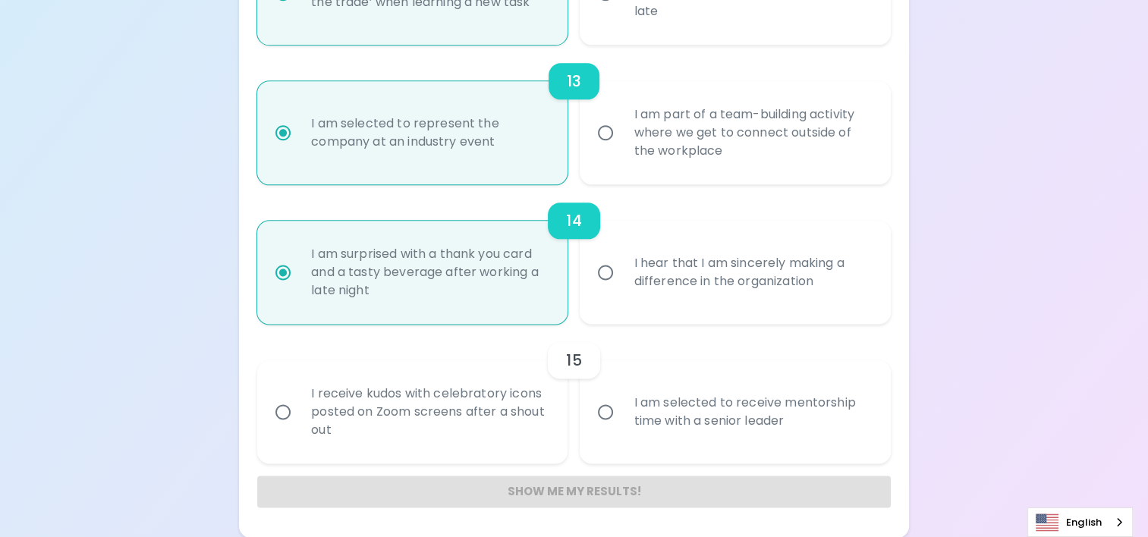
radio input "false"
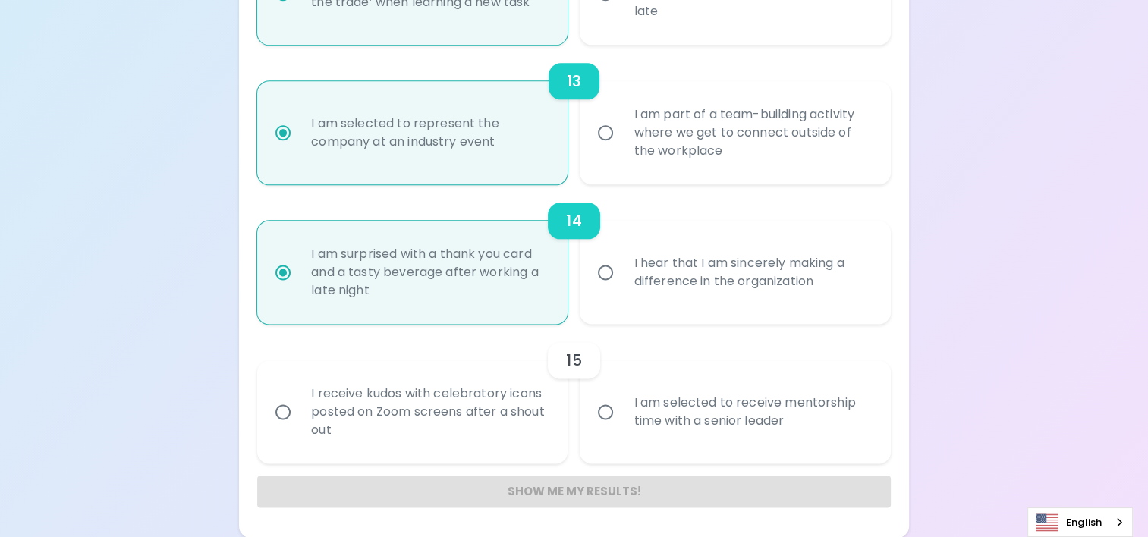
radio input "false"
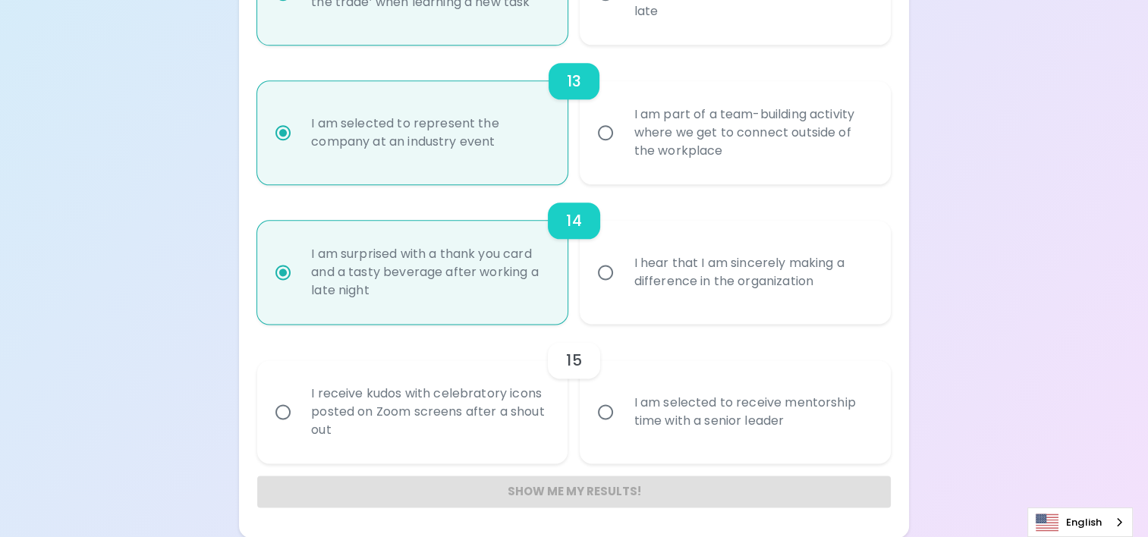
radio input "false"
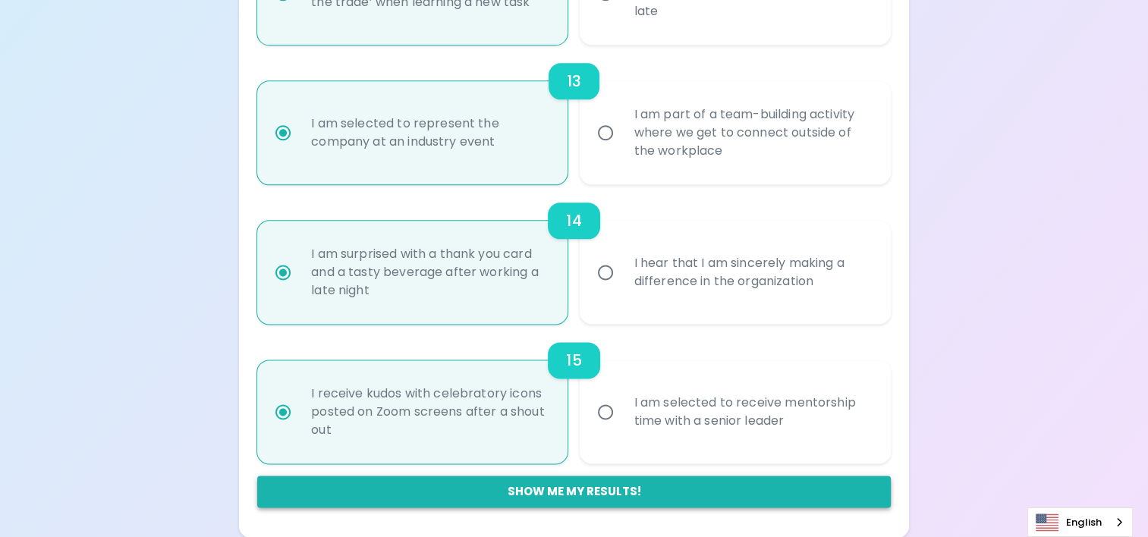
radio input "true"
click at [615, 492] on button "Show me my results!" at bounding box center [574, 492] width 634 height 32
radio input "false"
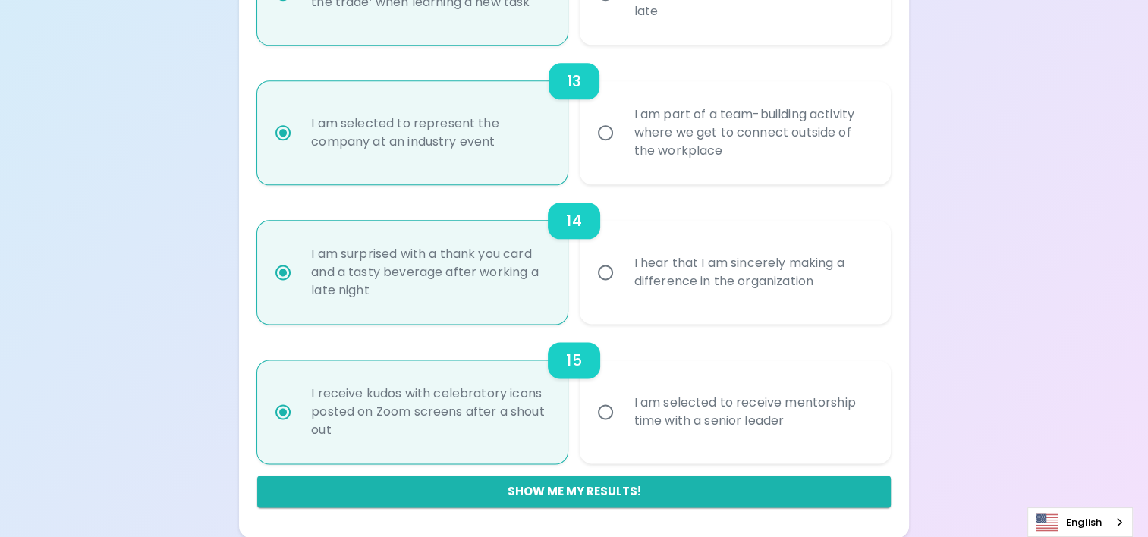
radio input "false"
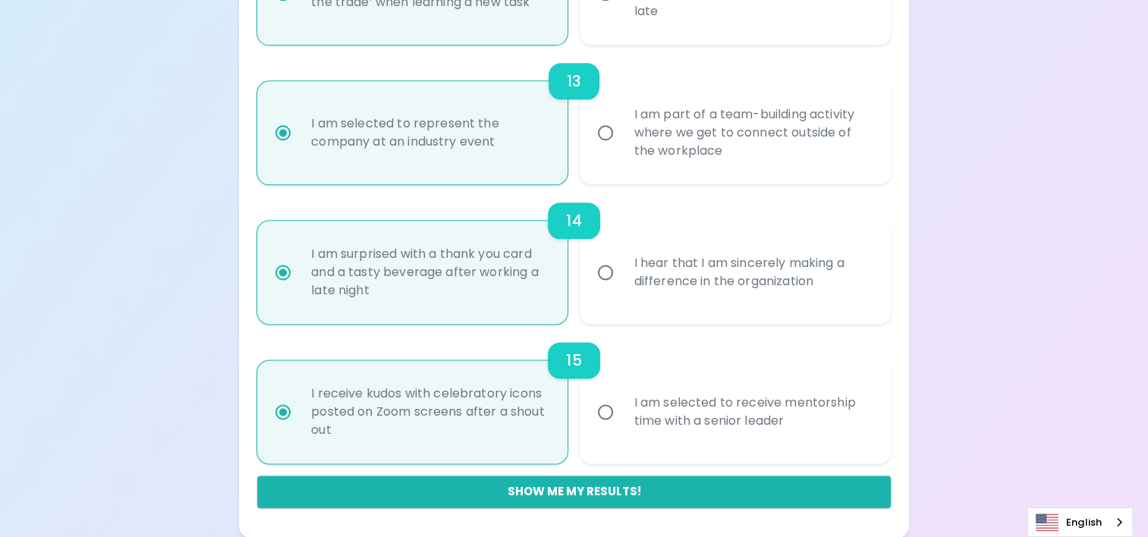
radio input "false"
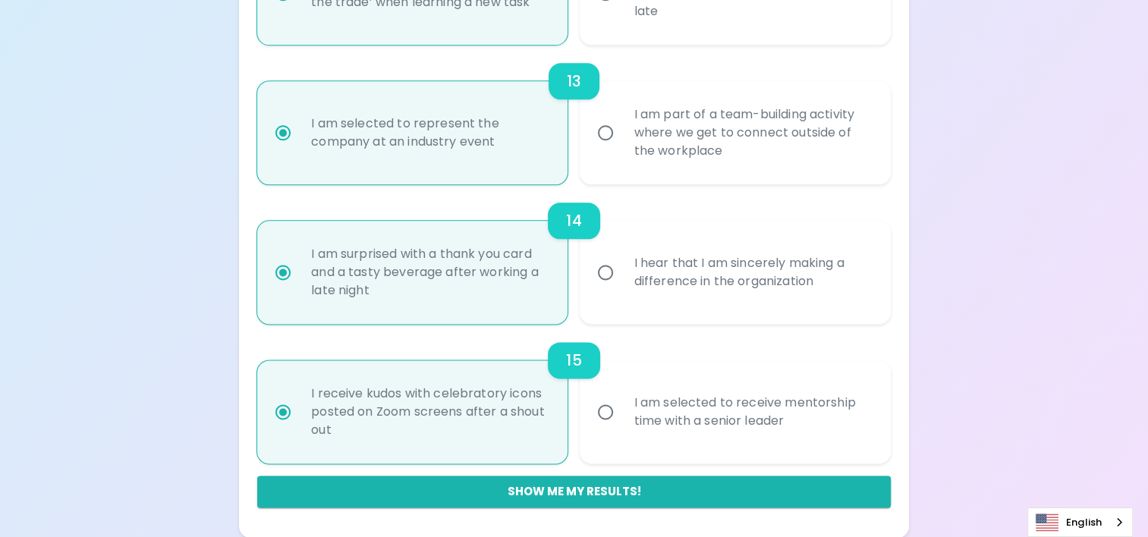
radio input "false"
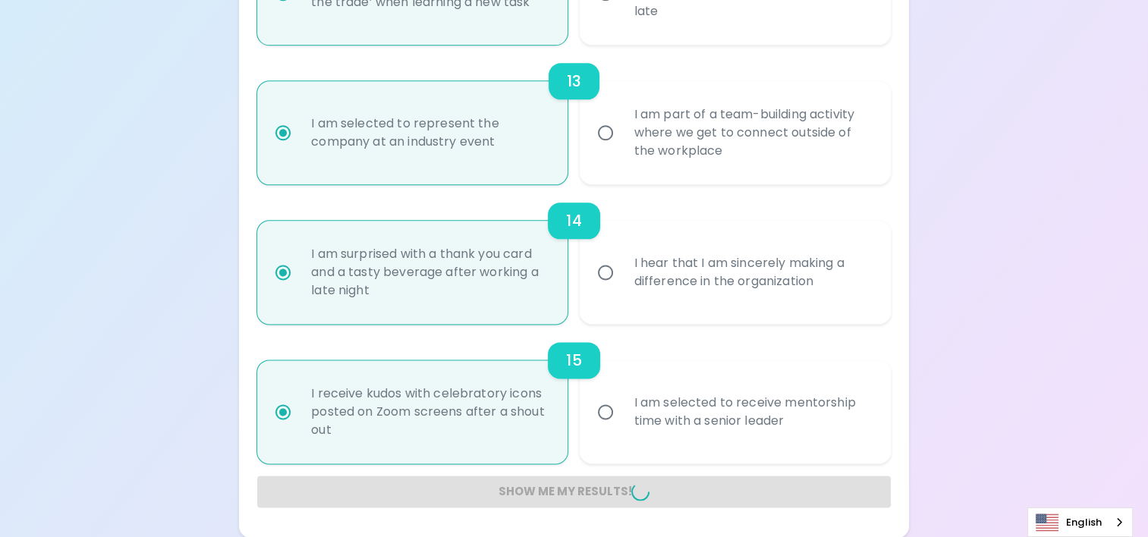
radio input "false"
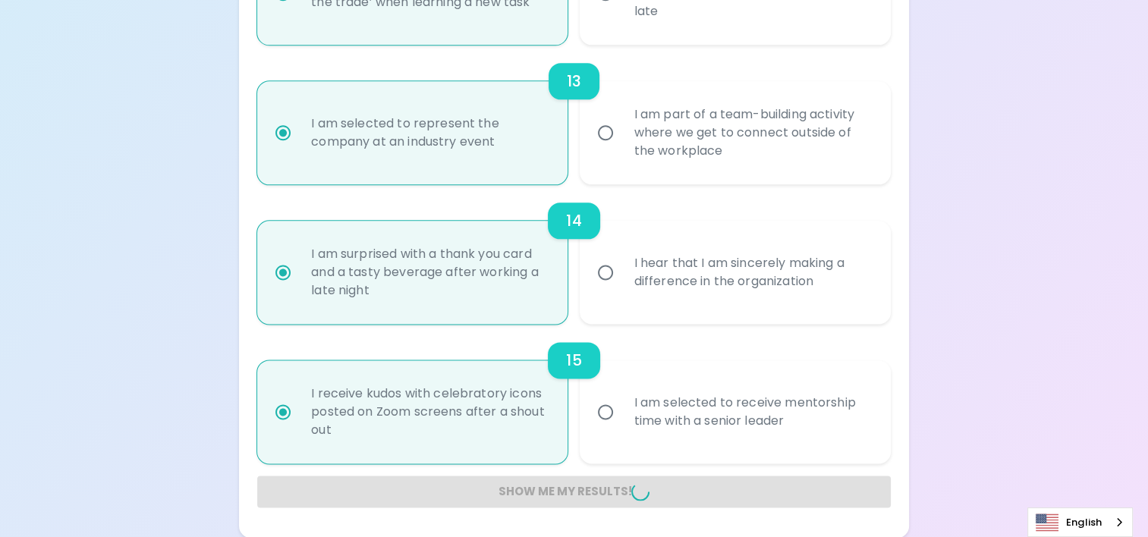
radio input "false"
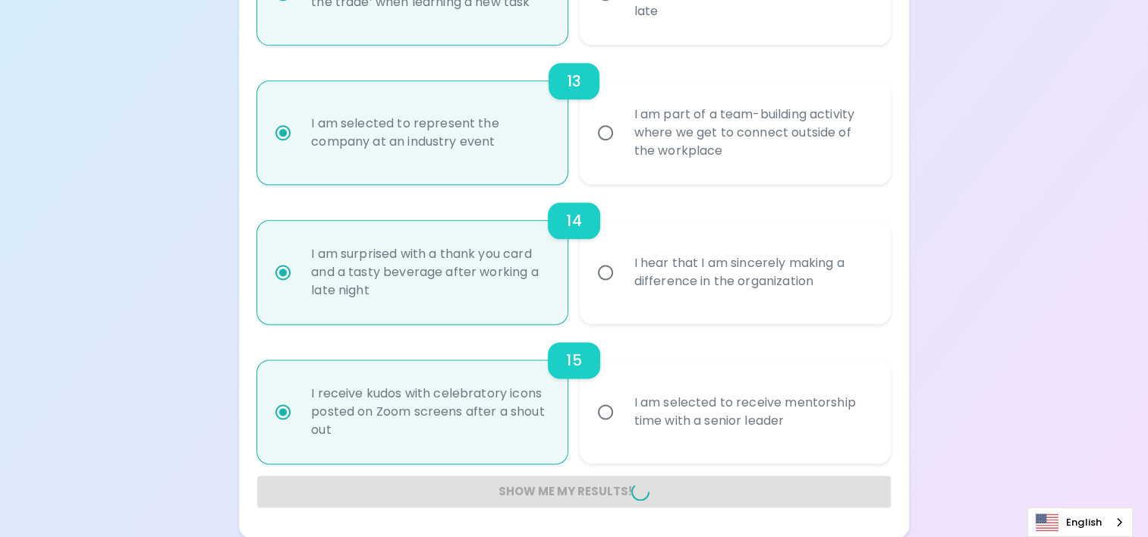
radio input "false"
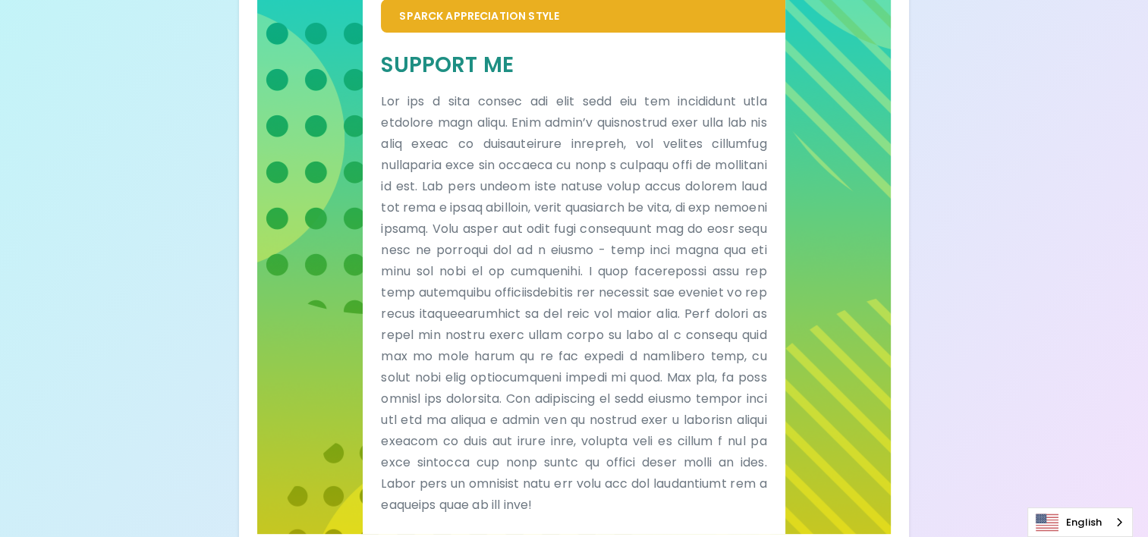
scroll to position [355, 0]
